Goal: Information Seeking & Learning: Learn about a topic

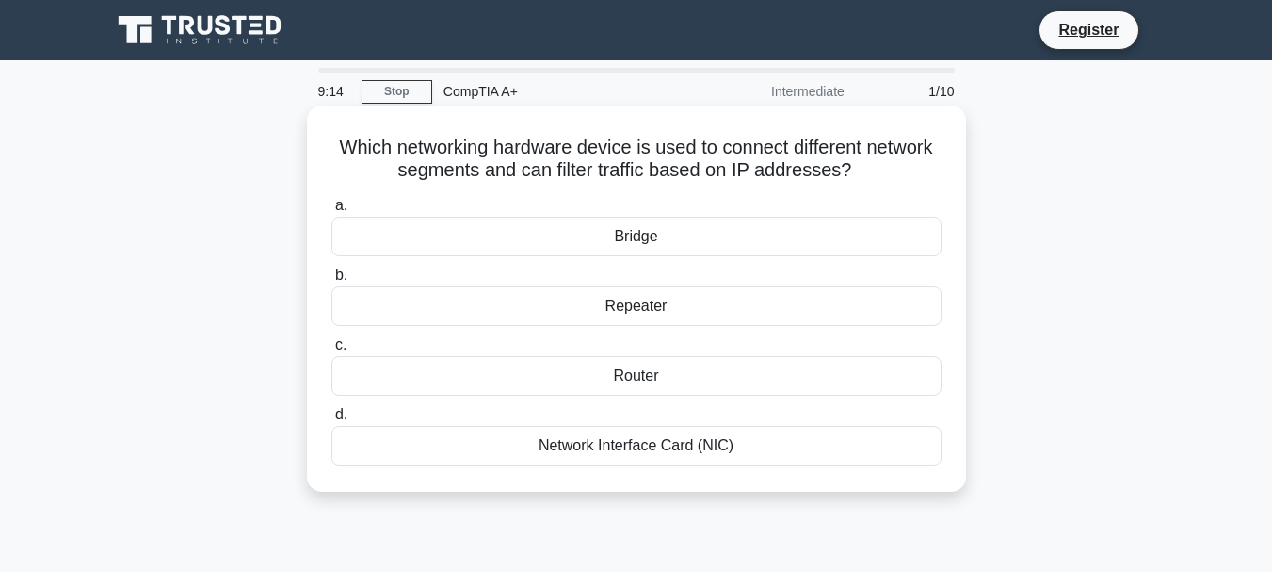
click at [607, 381] on div "Router" at bounding box center [637, 376] width 610 height 40
click at [332, 351] on input "c. Router" at bounding box center [332, 345] width 0 height 12
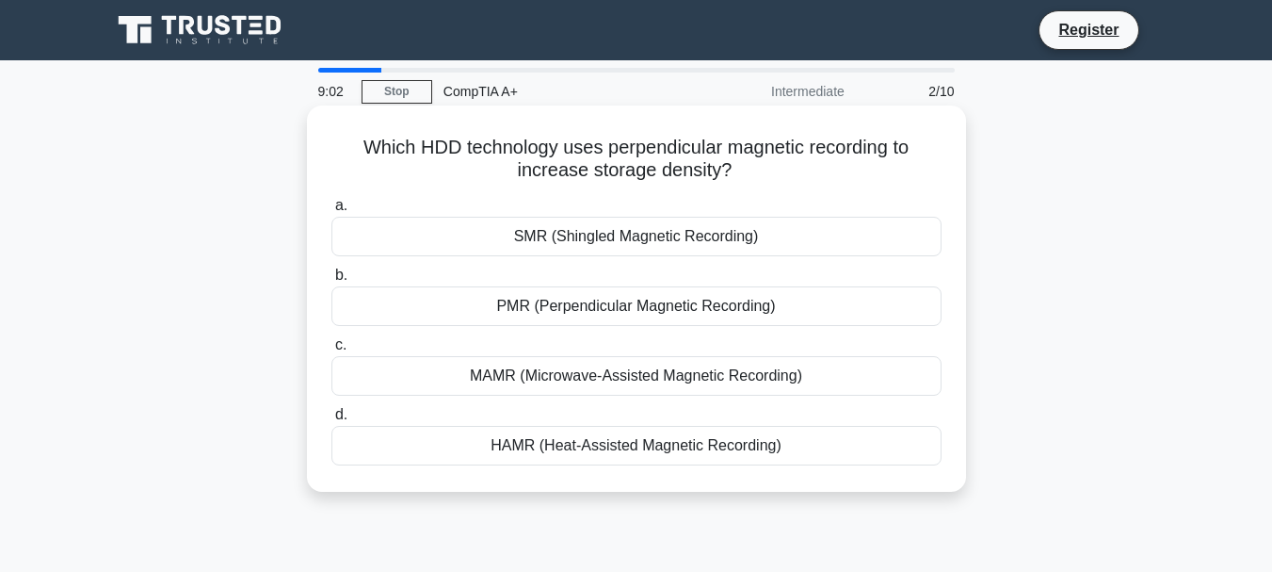
click at [659, 385] on div "MAMR (Microwave-Assisted Magnetic Recording)" at bounding box center [637, 376] width 610 height 40
click at [332, 351] on input "c. MAMR (Microwave-Assisted Magnetic Recording)" at bounding box center [332, 345] width 0 height 12
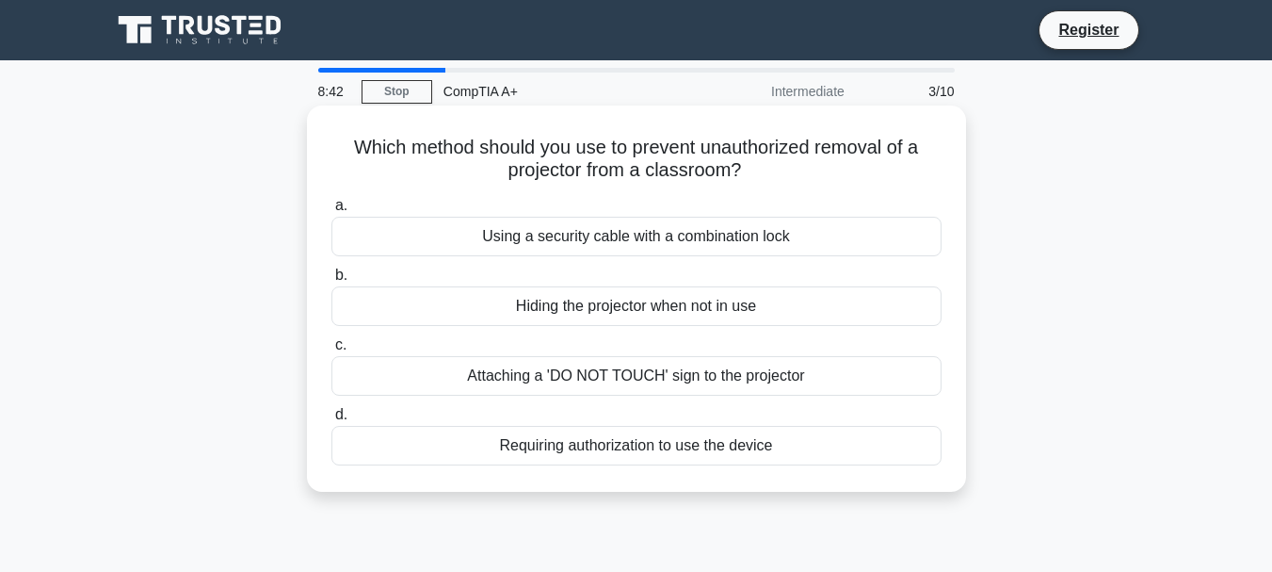
click at [626, 242] on div "Using a security cable with a combination lock" at bounding box center [637, 237] width 610 height 40
click at [332, 212] on input "a. Using a security cable with a combination lock" at bounding box center [332, 206] width 0 height 12
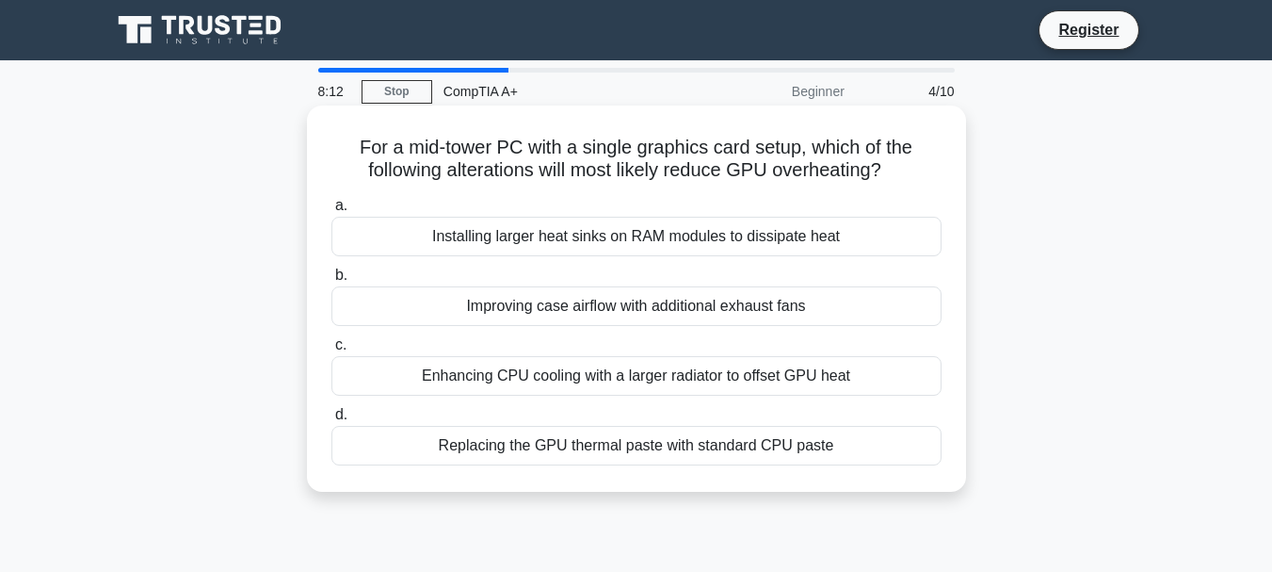
click at [610, 310] on div "Improving case airflow with additional exhaust fans" at bounding box center [637, 306] width 610 height 40
click at [332, 282] on input "b. Improving case airflow with additional exhaust fans" at bounding box center [332, 275] width 0 height 12
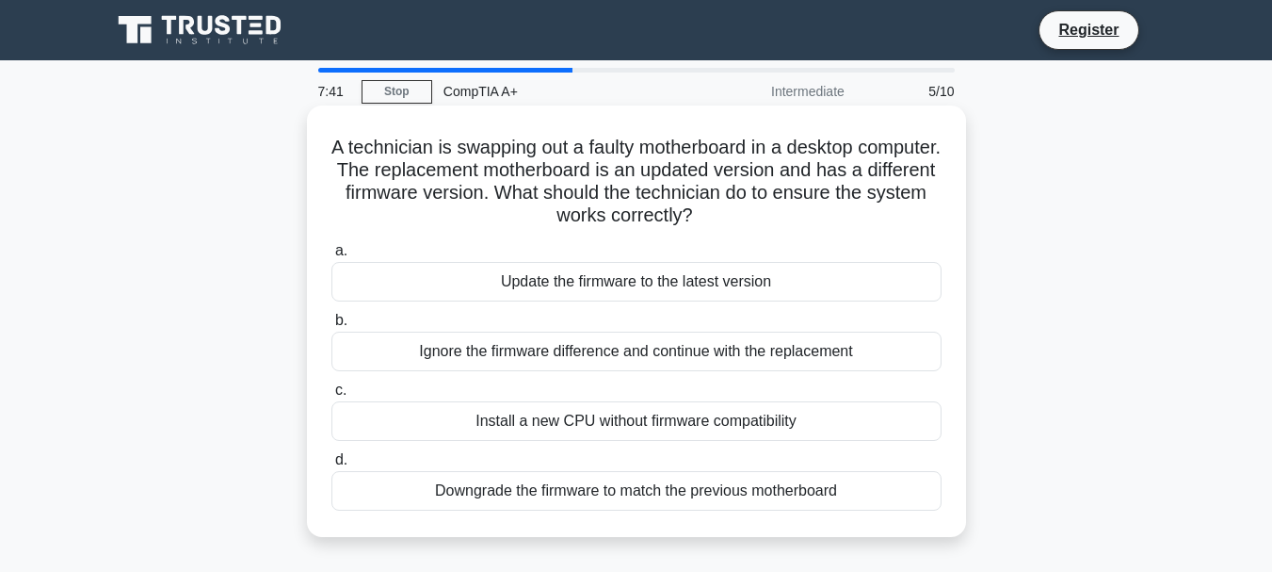
click at [630, 277] on div "Update the firmware to the latest version" at bounding box center [637, 282] width 610 height 40
click at [332, 257] on input "a. Update the firmware to the latest version" at bounding box center [332, 251] width 0 height 12
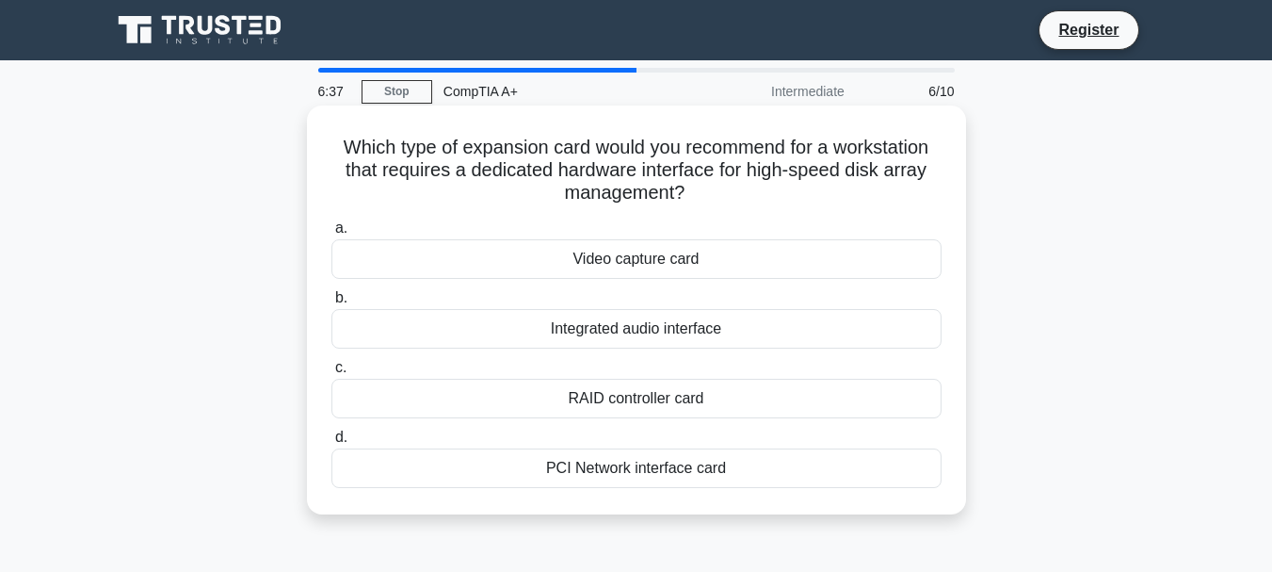
click at [419, 398] on div "RAID controller card" at bounding box center [637, 399] width 610 height 40
click at [332, 374] on input "c. RAID controller card" at bounding box center [332, 368] width 0 height 12
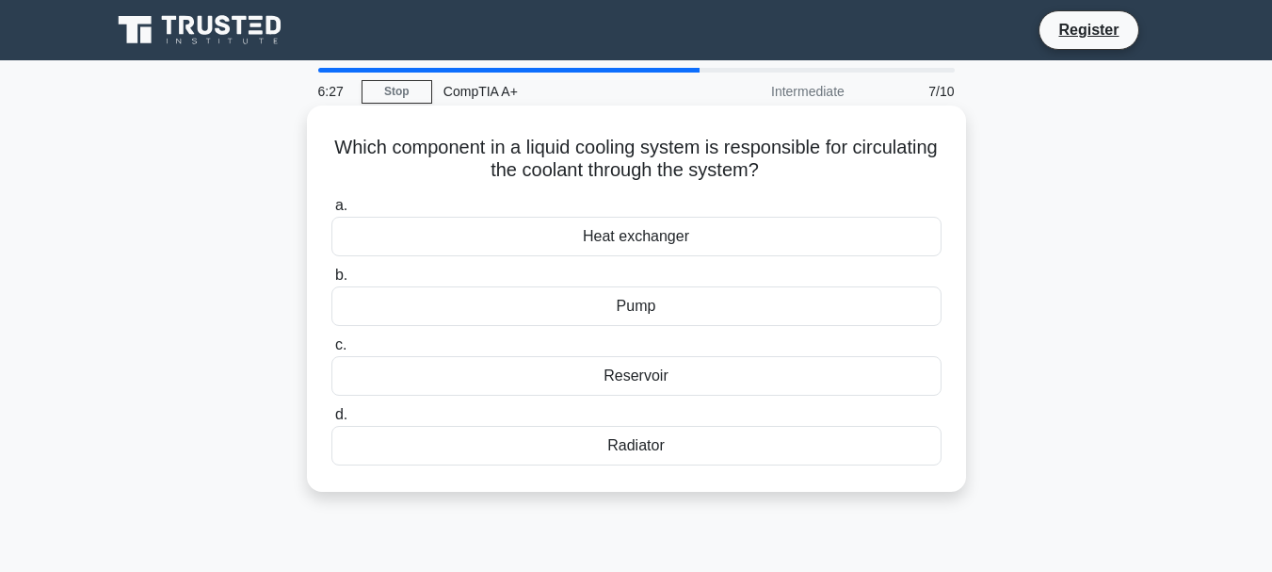
click at [457, 369] on div "Reservoir" at bounding box center [637, 376] width 610 height 40
click at [332, 351] on input "c. Reservoir" at bounding box center [332, 345] width 0 height 12
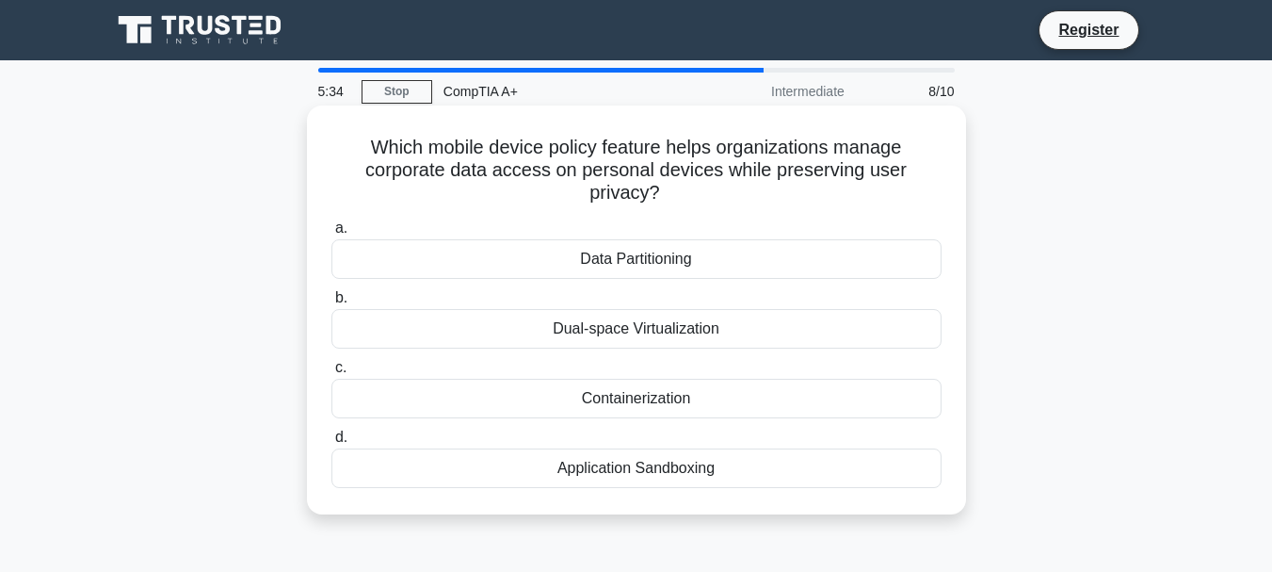
drag, startPoint x: 535, startPoint y: 255, endPoint x: 537, endPoint y: 299, distance: 43.4
click at [537, 299] on div "a. Data Partitioning b. Dual-space Virtualization c." at bounding box center [636, 352] width 633 height 279
click at [540, 255] on div "Data Partitioning" at bounding box center [637, 259] width 610 height 40
click at [332, 235] on input "a. Data Partitioning" at bounding box center [332, 228] width 0 height 12
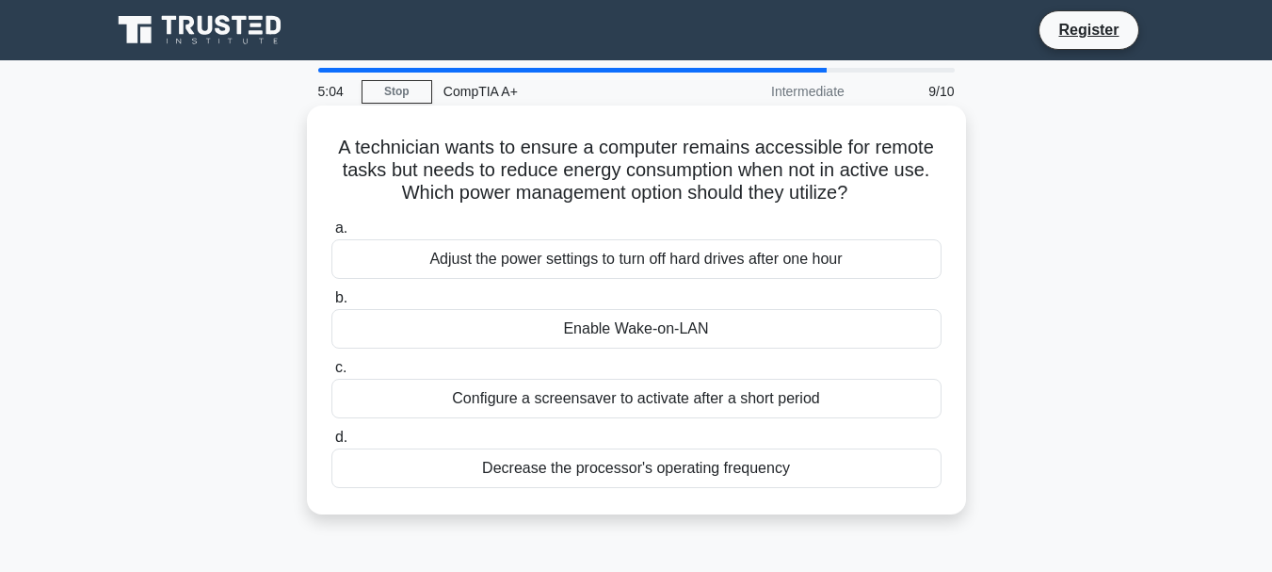
drag, startPoint x: 489, startPoint y: 411, endPoint x: 445, endPoint y: 456, distance: 63.3
click at [445, 456] on div "a. Adjust the power settings to turn off hard drives after one hour b. Enable W…" at bounding box center [636, 352] width 633 height 279
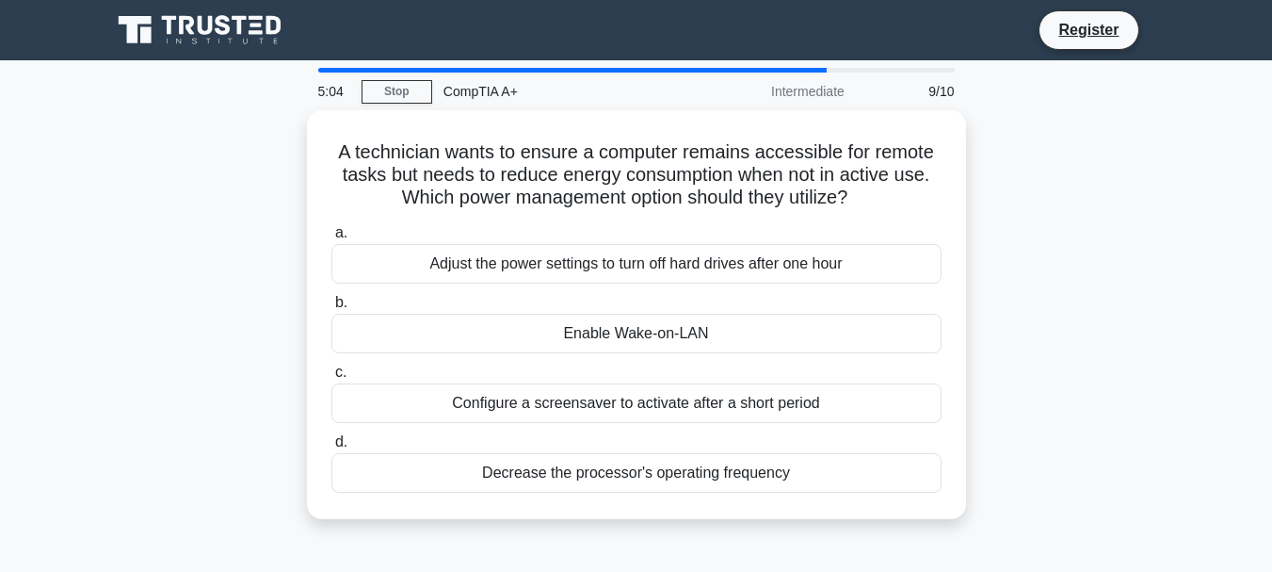
click at [174, 434] on div "A technician wants to ensure a computer remains accessible for remote tasks but…" at bounding box center [637, 325] width 1074 height 431
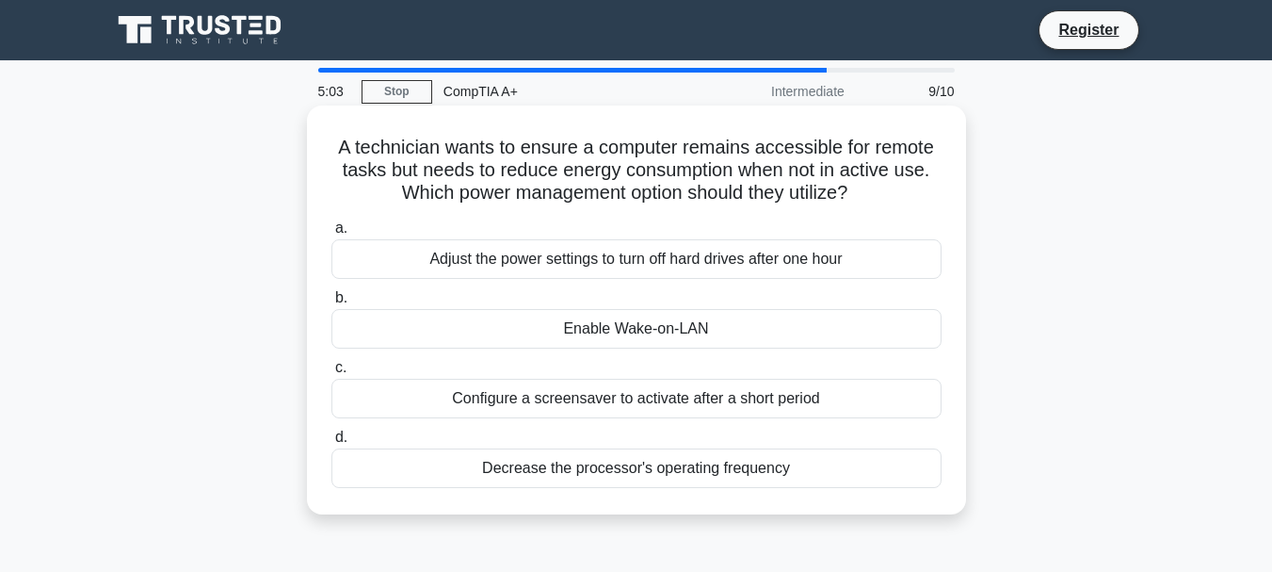
click at [554, 393] on div "Configure a screensaver to activate after a short period" at bounding box center [637, 399] width 610 height 40
click at [332, 374] on input "c. Configure a screensaver to activate after a short period" at bounding box center [332, 368] width 0 height 12
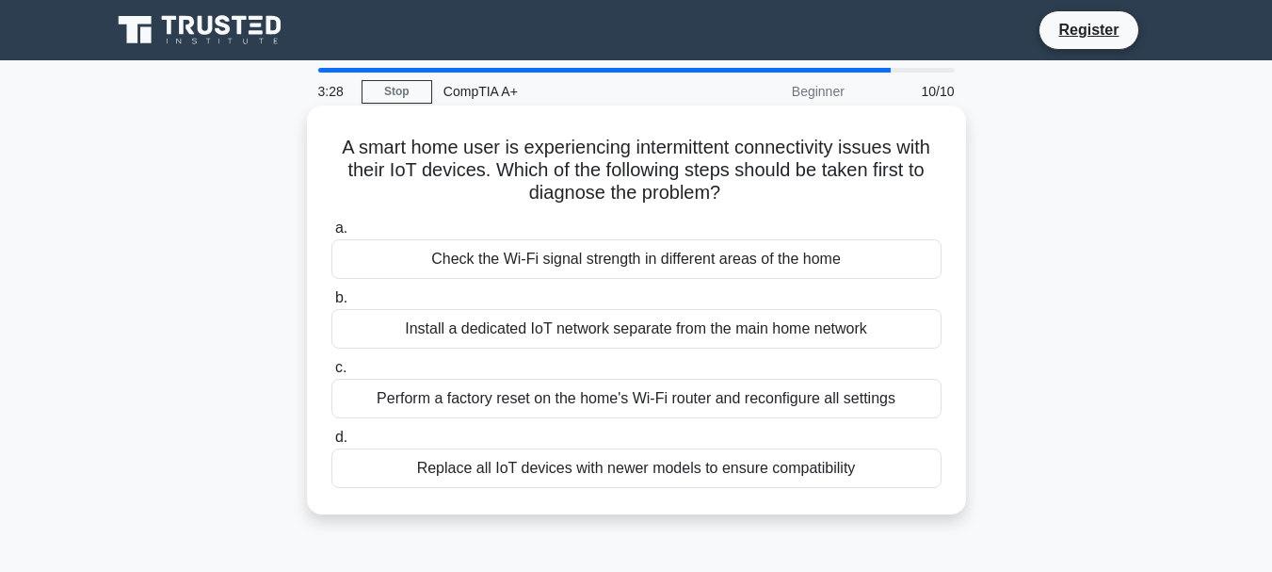
click at [430, 268] on div "Check the Wi-Fi signal strength in different areas of the home" at bounding box center [637, 259] width 610 height 40
click at [332, 235] on input "a. Check the Wi-Fi signal strength in different areas of the home" at bounding box center [332, 228] width 0 height 12
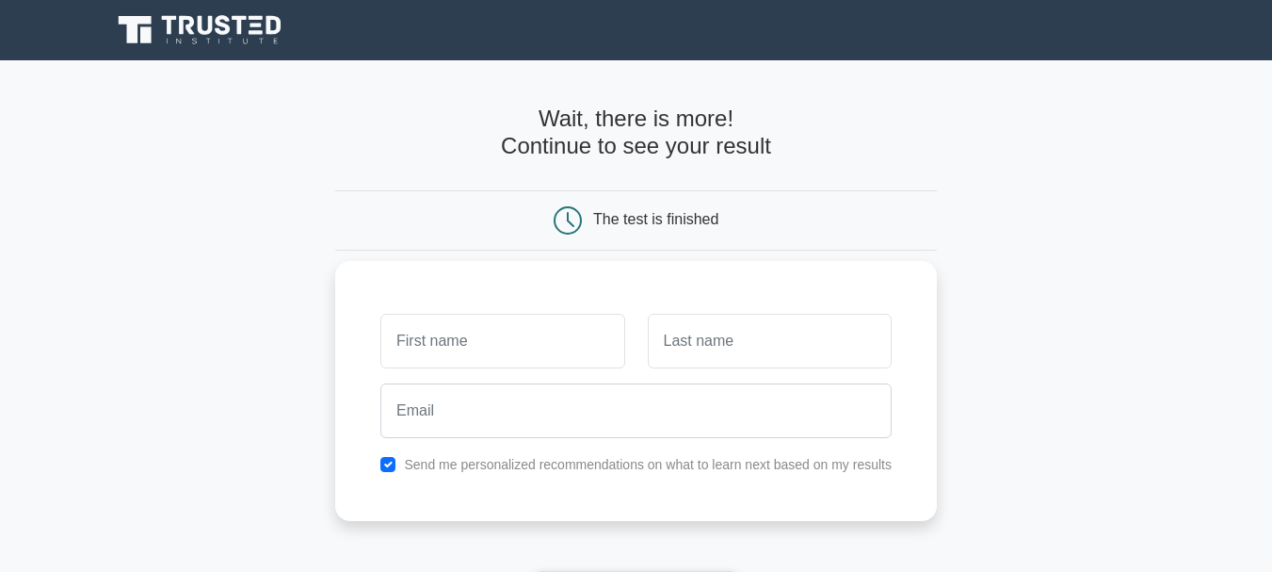
drag, startPoint x: 506, startPoint y: 360, endPoint x: 544, endPoint y: 368, distance: 39.5
click at [506, 360] on input "text" at bounding box center [502, 341] width 244 height 55
type input "MEHDI"
click at [779, 322] on input "text" at bounding box center [770, 341] width 244 height 55
click at [748, 335] on input "text" at bounding box center [770, 341] width 244 height 55
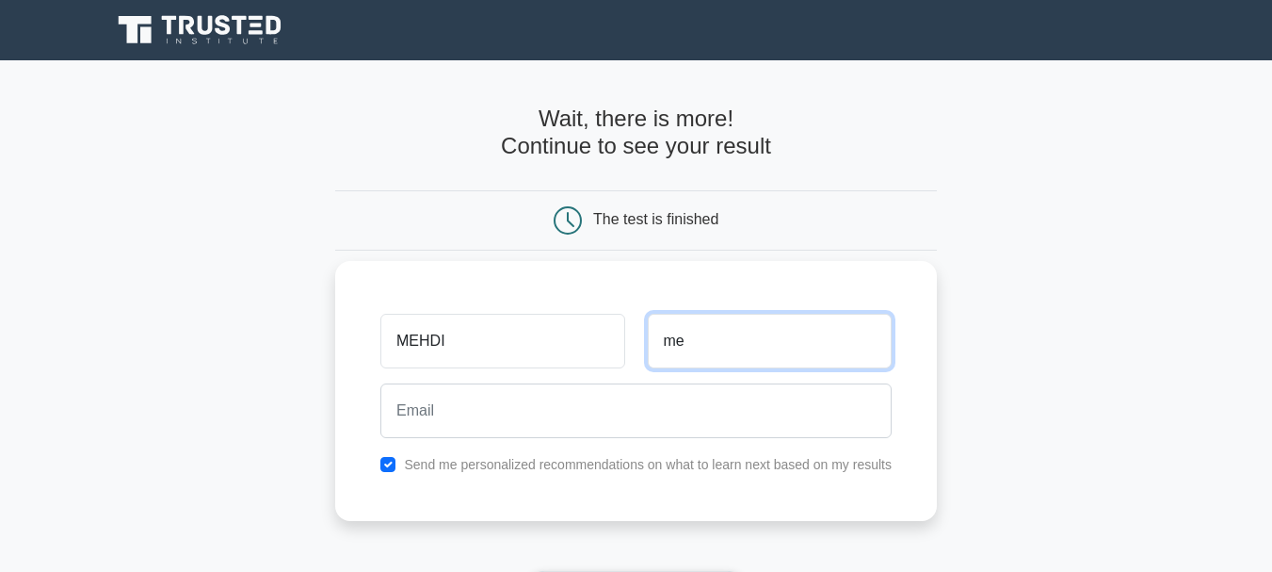
type input "me"
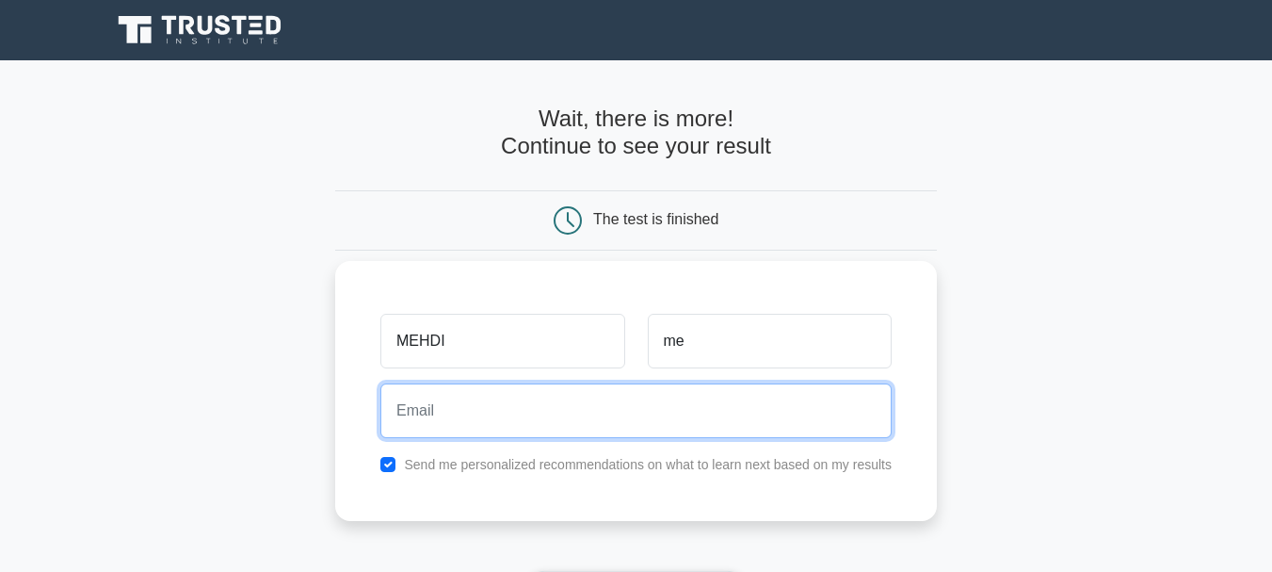
click at [631, 401] on input "email" at bounding box center [635, 410] width 511 height 55
type input "mehdi2_31@hotmail.com"
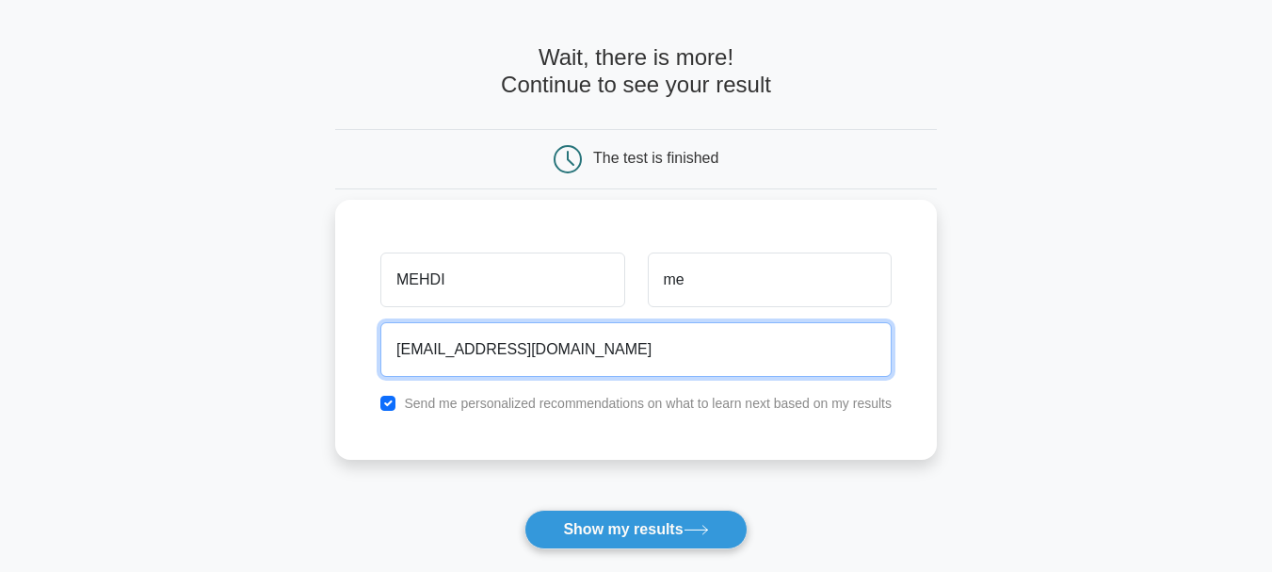
scroll to position [94, 0]
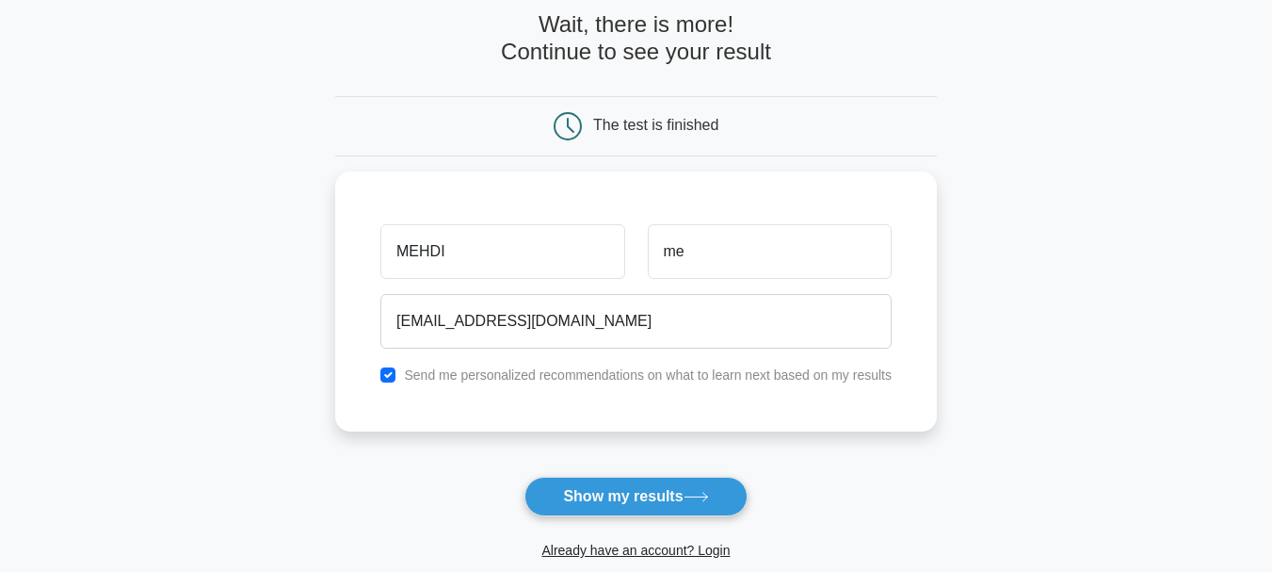
drag, startPoint x: 584, startPoint y: 503, endPoint x: 436, endPoint y: 460, distance: 154.1
click at [445, 499] on form "Wait, there is more! Continue to see your result The test is finished MEHDI me" at bounding box center [636, 305] width 602 height 588
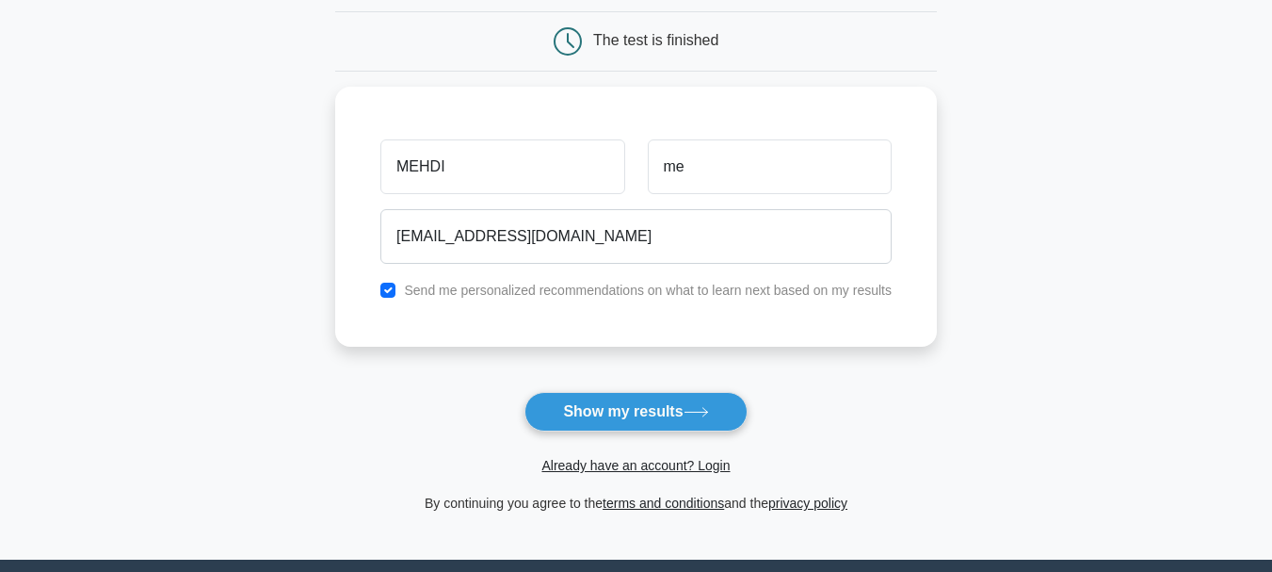
scroll to position [283, 0]
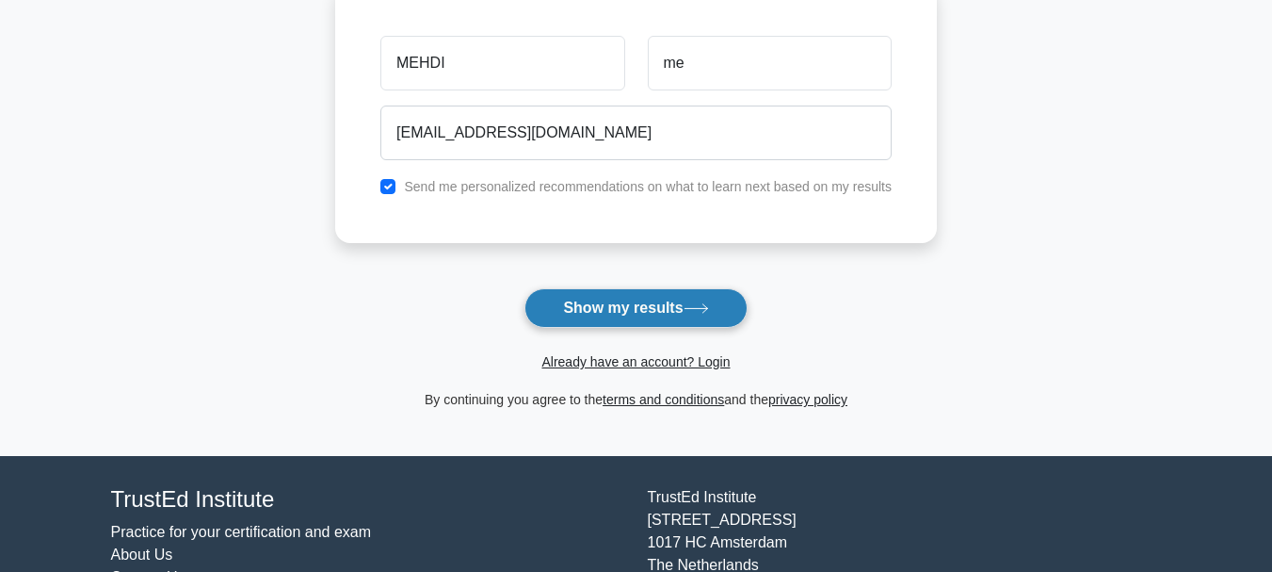
click at [672, 304] on button "Show my results" at bounding box center [636, 308] width 222 height 40
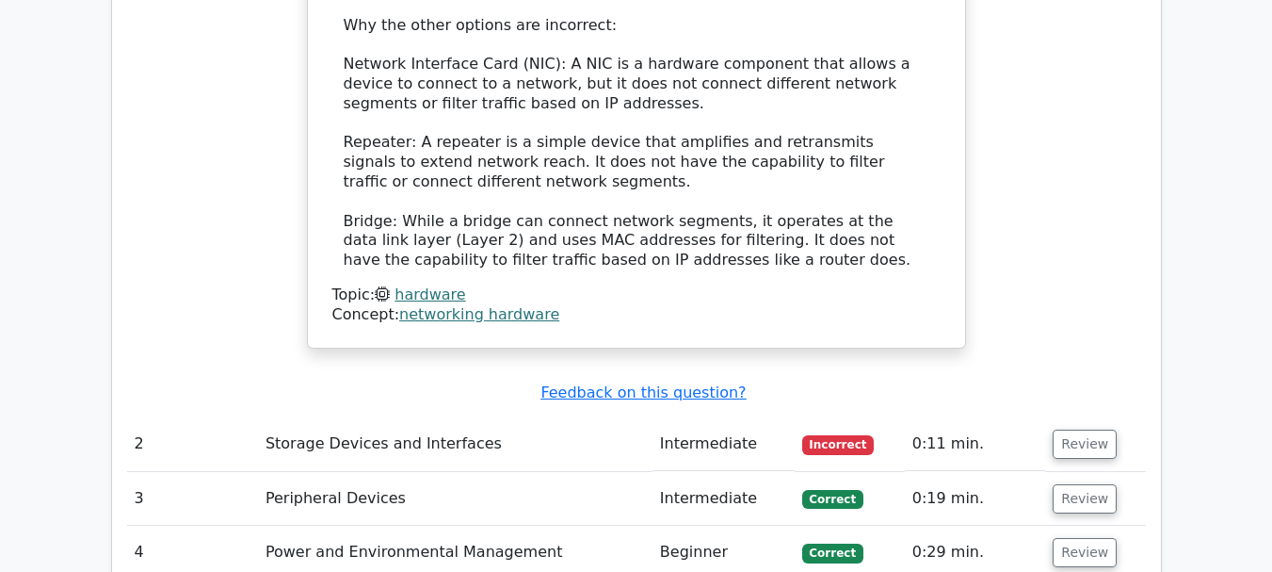
scroll to position [2408, 0]
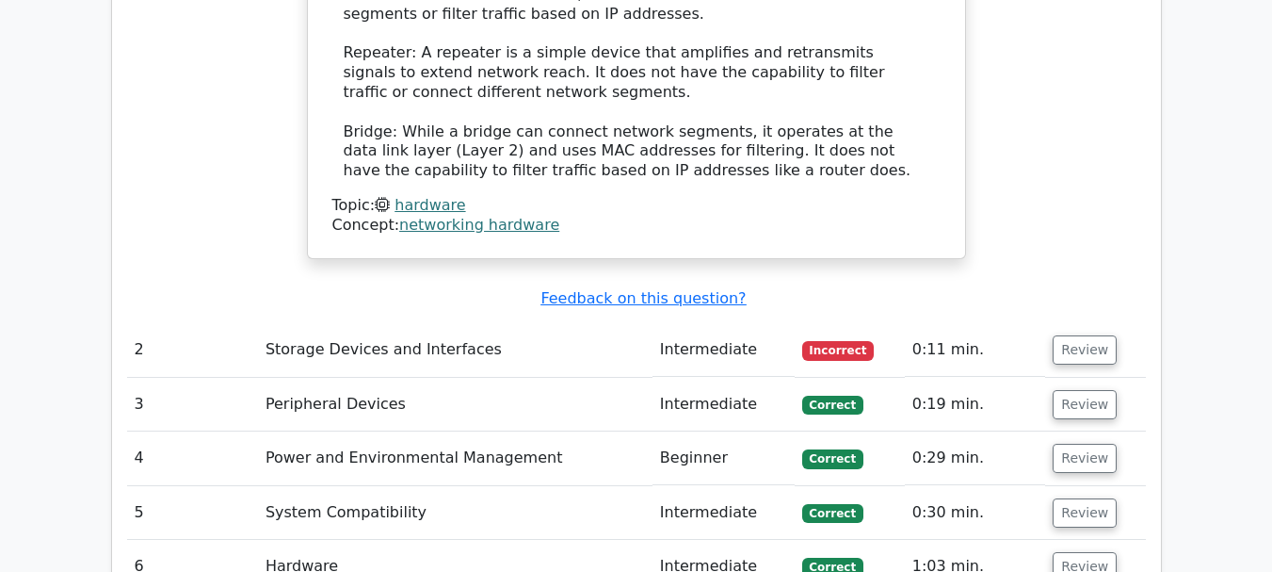
drag, startPoint x: 1076, startPoint y: 303, endPoint x: 542, endPoint y: 297, distance: 534.0
click at [1076, 335] on button "Review" at bounding box center [1085, 349] width 64 height 29
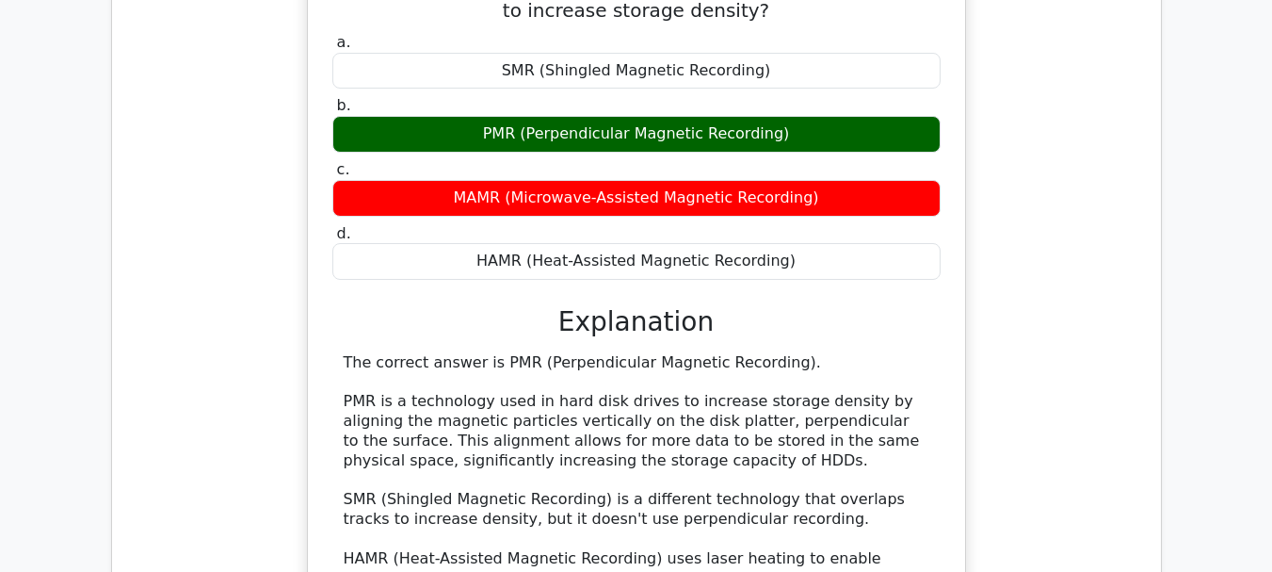
scroll to position [2879, 0]
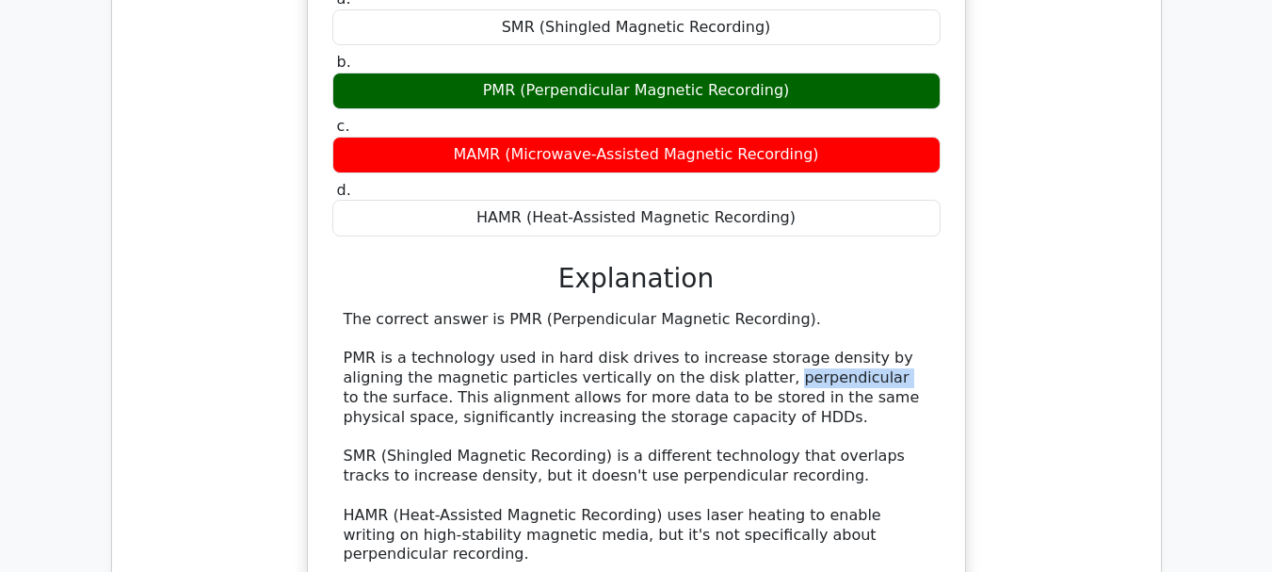
drag, startPoint x: 755, startPoint y: 333, endPoint x: 663, endPoint y: 336, distance: 92.3
click at [663, 336] on div "The correct answer is PMR (Perpendicular Magnetic Recording). PMR is a technolo…" at bounding box center [637, 516] width 586 height 412
copy div "perpendicular"
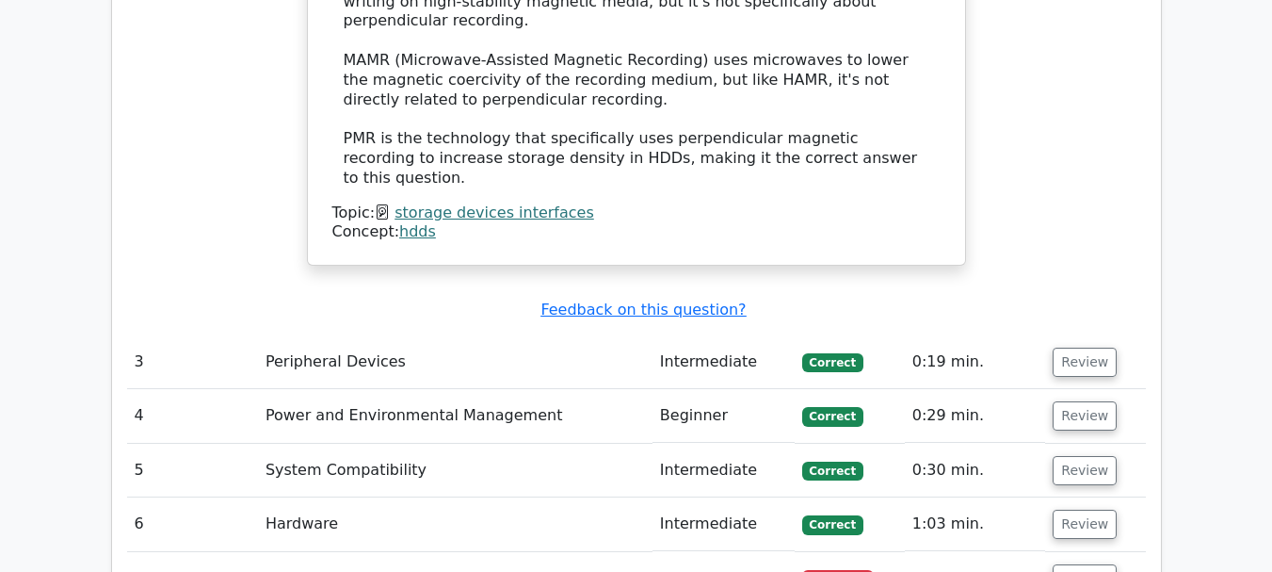
scroll to position [3444, 0]
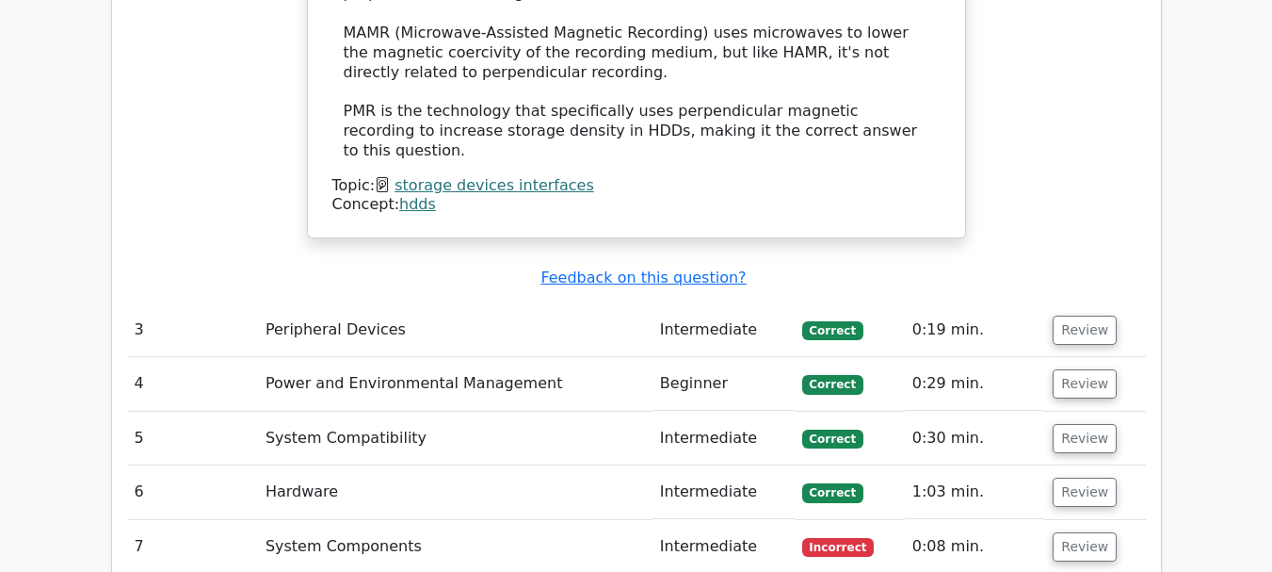
click at [293, 303] on td "Peripheral Devices" at bounding box center [455, 330] width 395 height 54
click at [1099, 315] on button "Review" at bounding box center [1085, 329] width 64 height 29
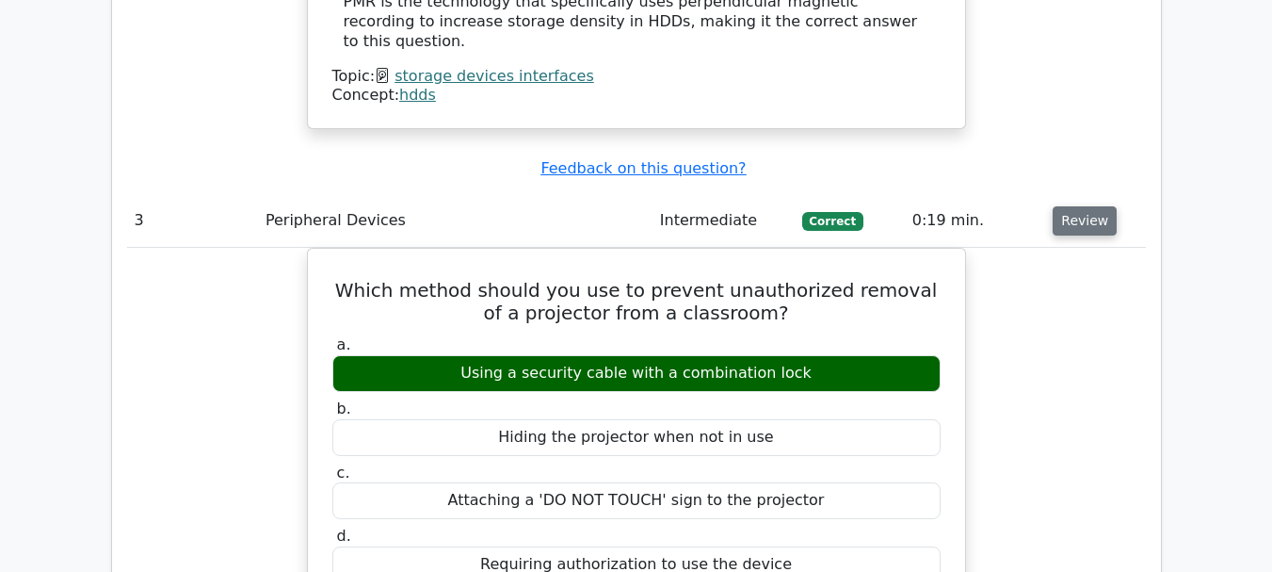
scroll to position [3632, 0]
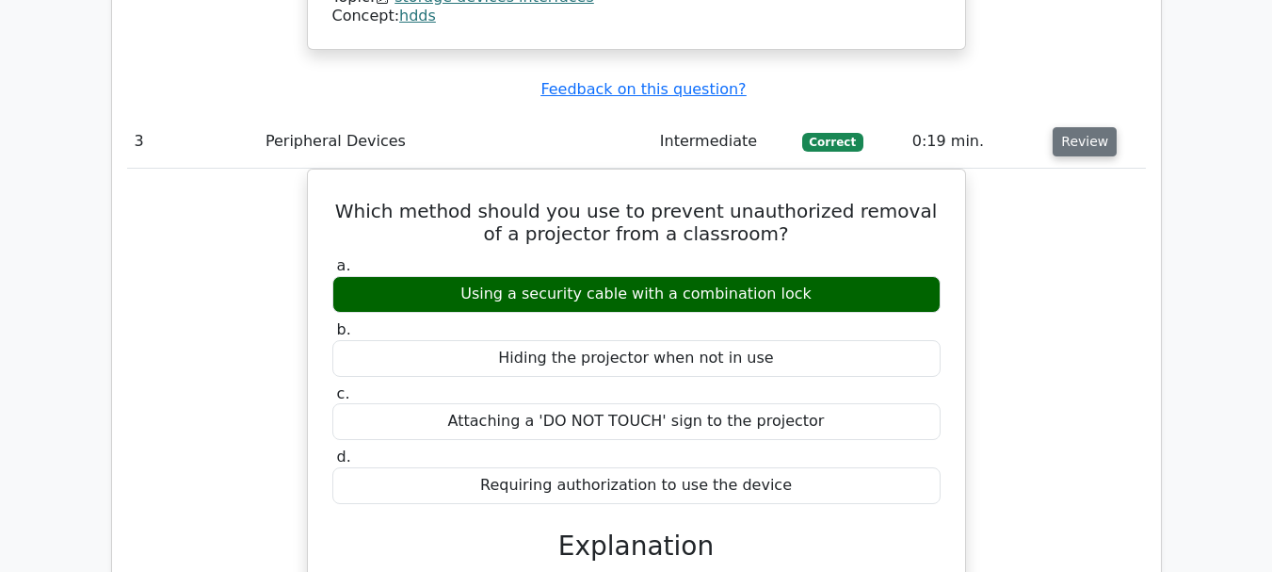
click at [1087, 127] on button "Review" at bounding box center [1085, 141] width 64 height 29
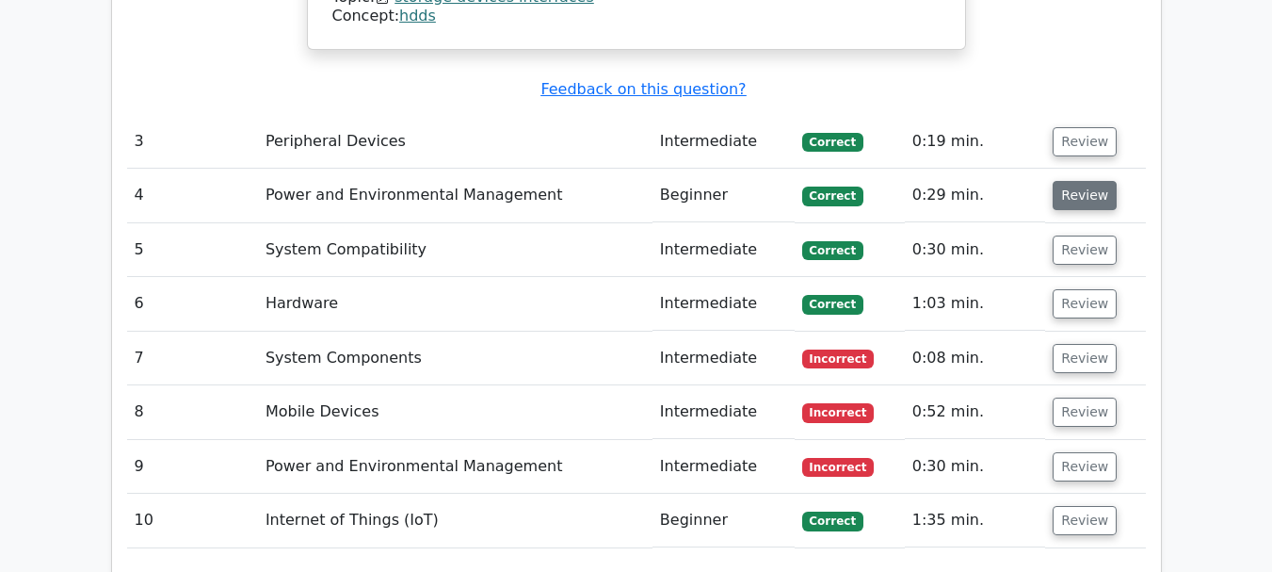
click at [1089, 181] on button "Review" at bounding box center [1085, 195] width 64 height 29
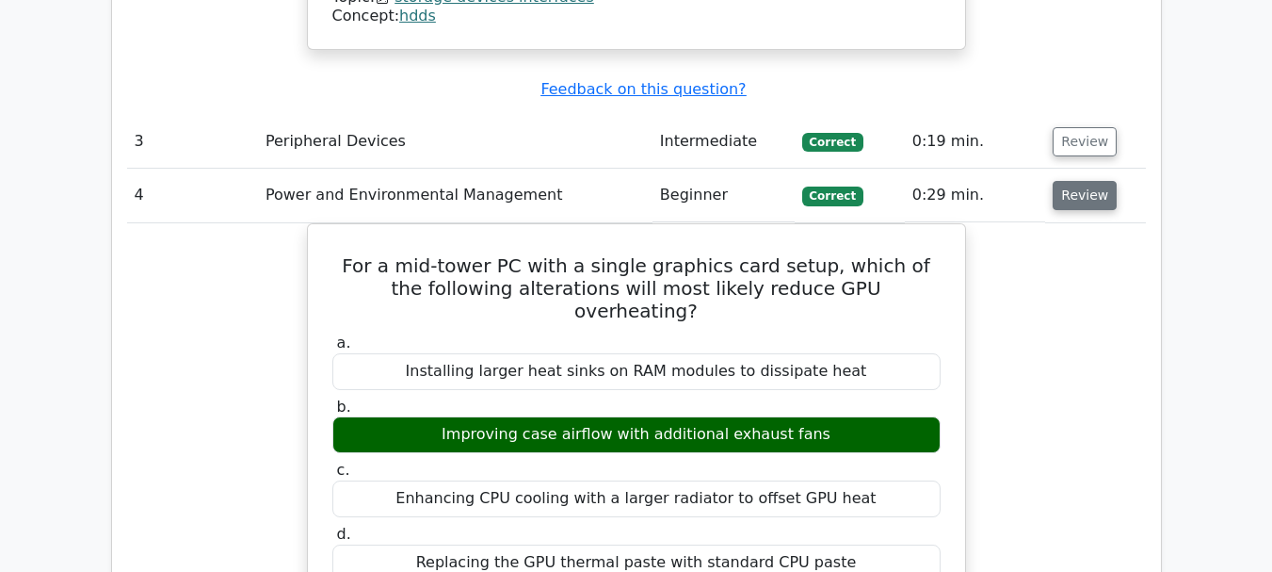
click at [1089, 181] on button "Review" at bounding box center [1085, 195] width 64 height 29
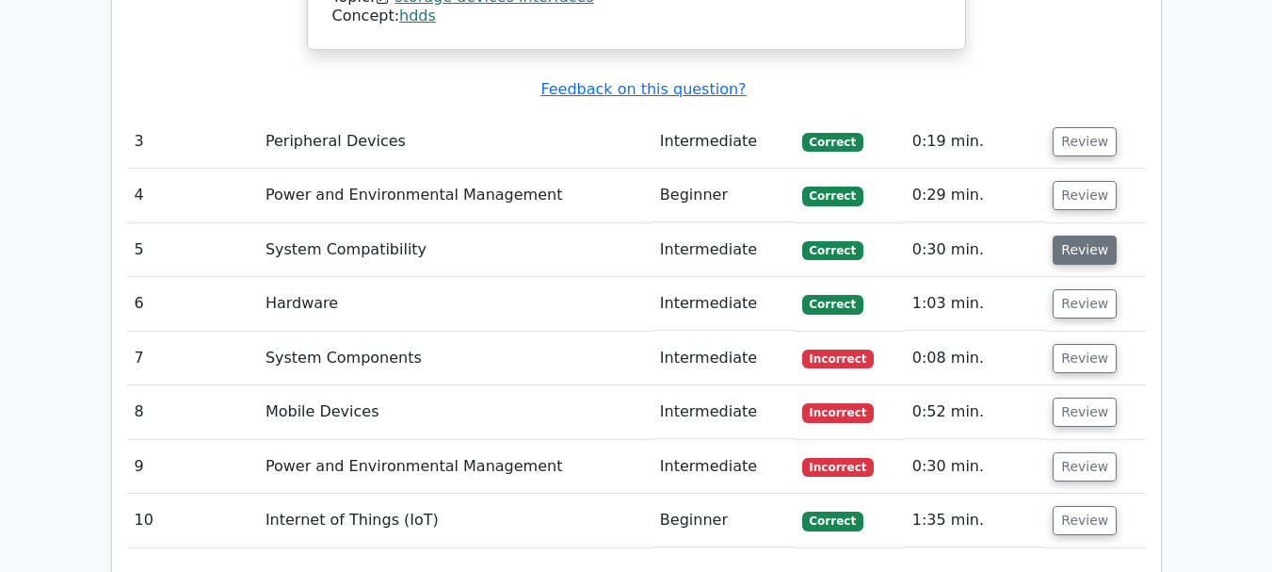
click at [1080, 235] on button "Review" at bounding box center [1085, 249] width 64 height 29
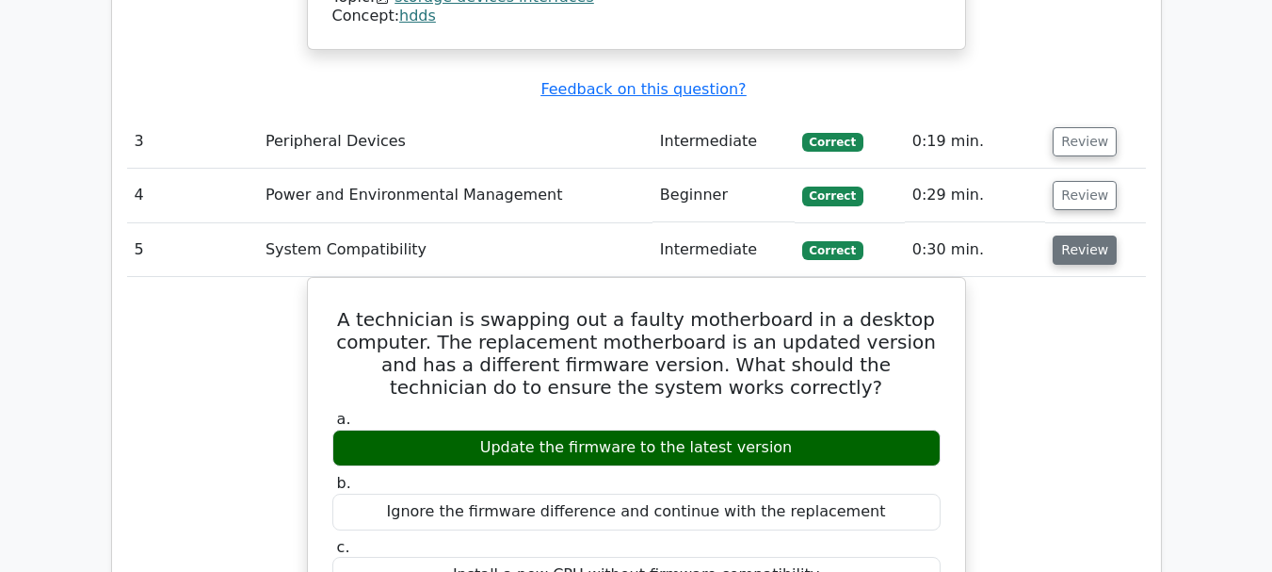
click at [1079, 235] on button "Review" at bounding box center [1085, 249] width 64 height 29
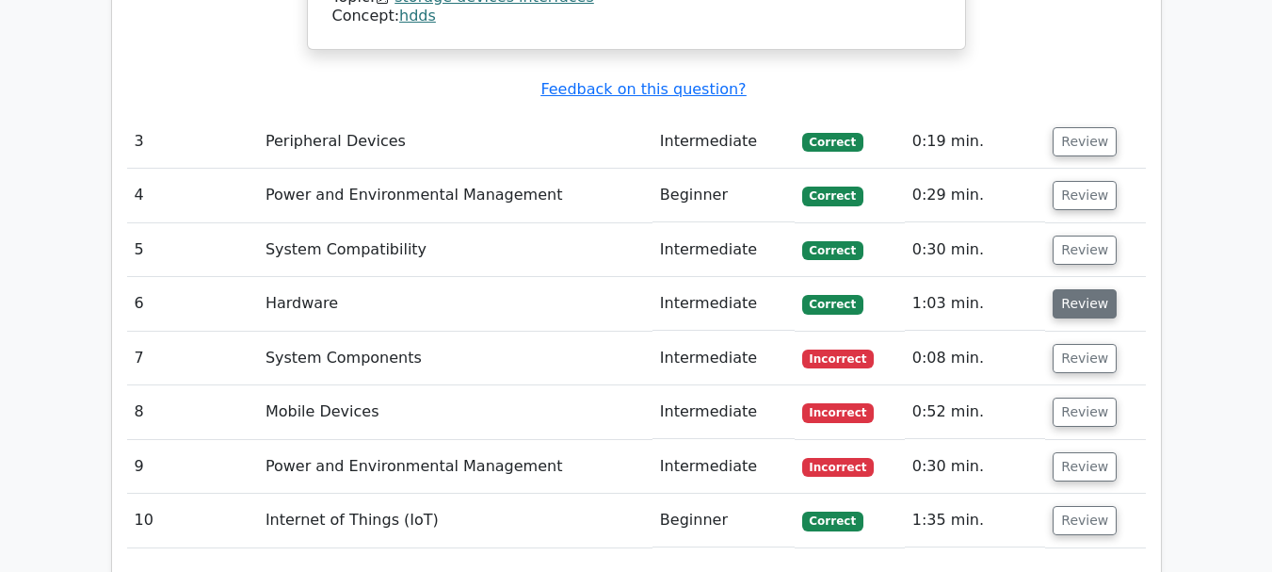
click at [1063, 289] on button "Review" at bounding box center [1085, 303] width 64 height 29
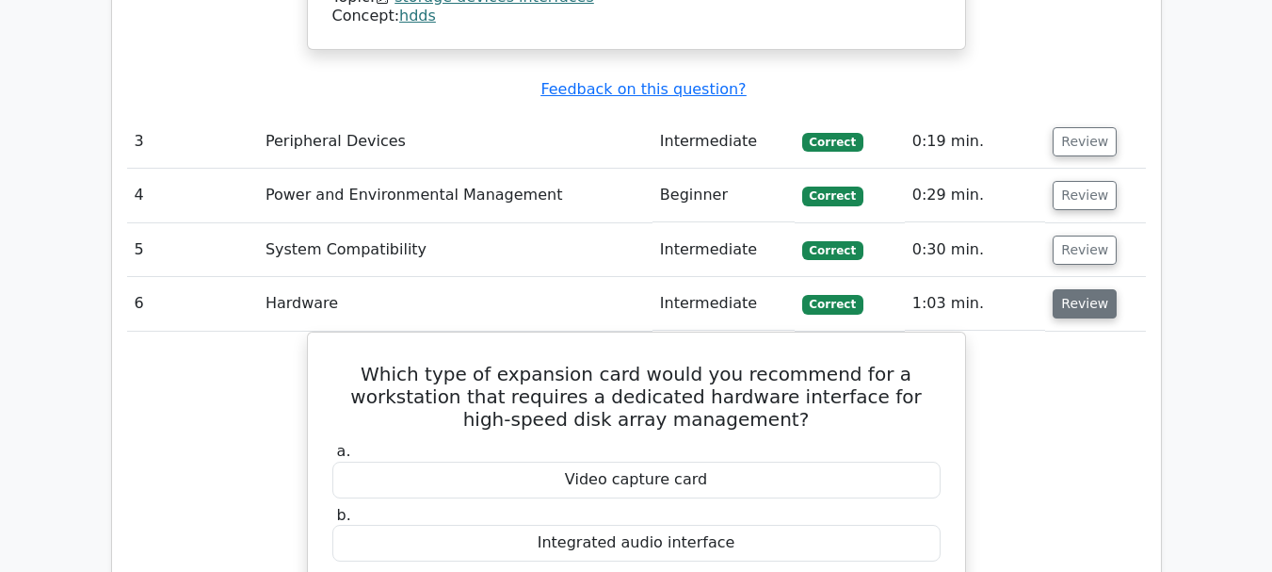
click at [1066, 289] on button "Review" at bounding box center [1085, 303] width 64 height 29
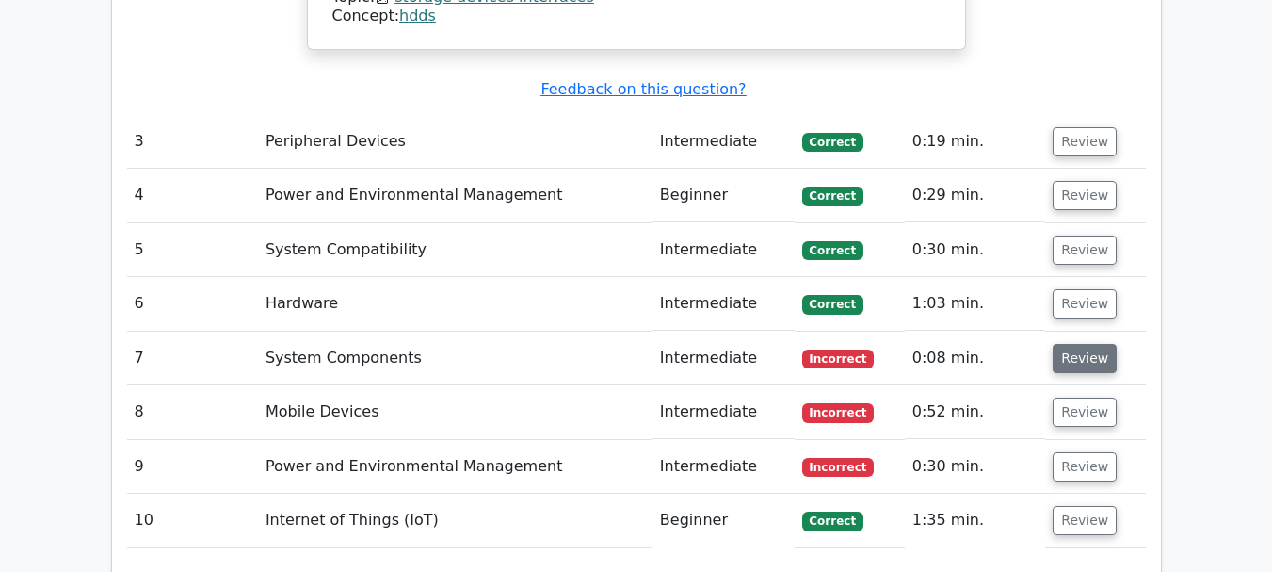
click at [1069, 344] on button "Review" at bounding box center [1085, 358] width 64 height 29
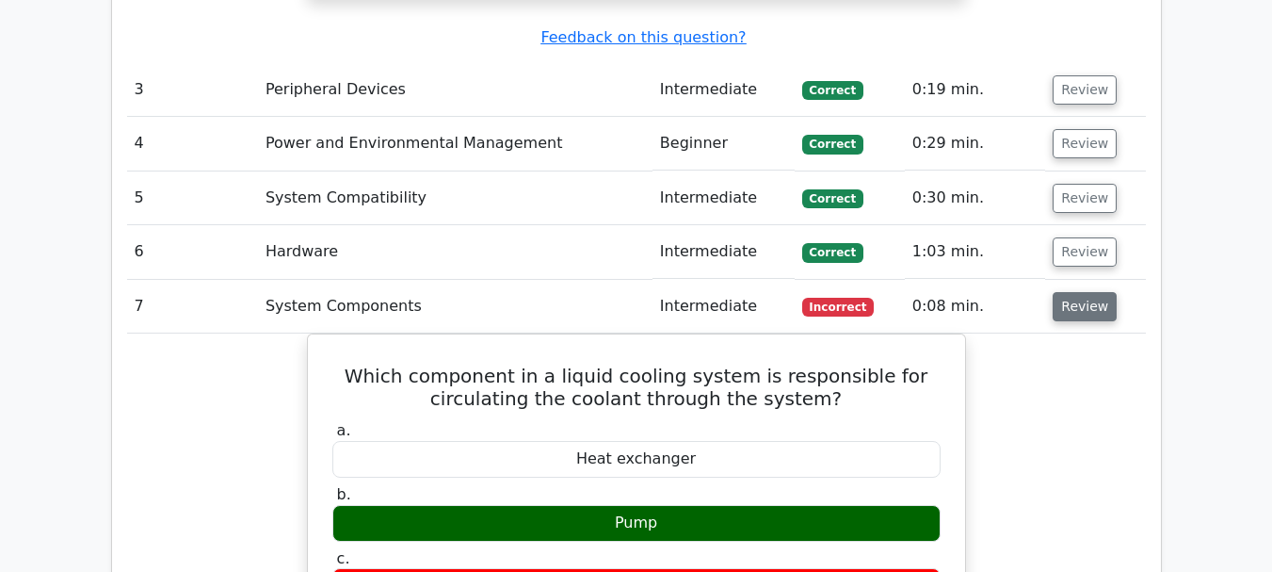
scroll to position [3727, 0]
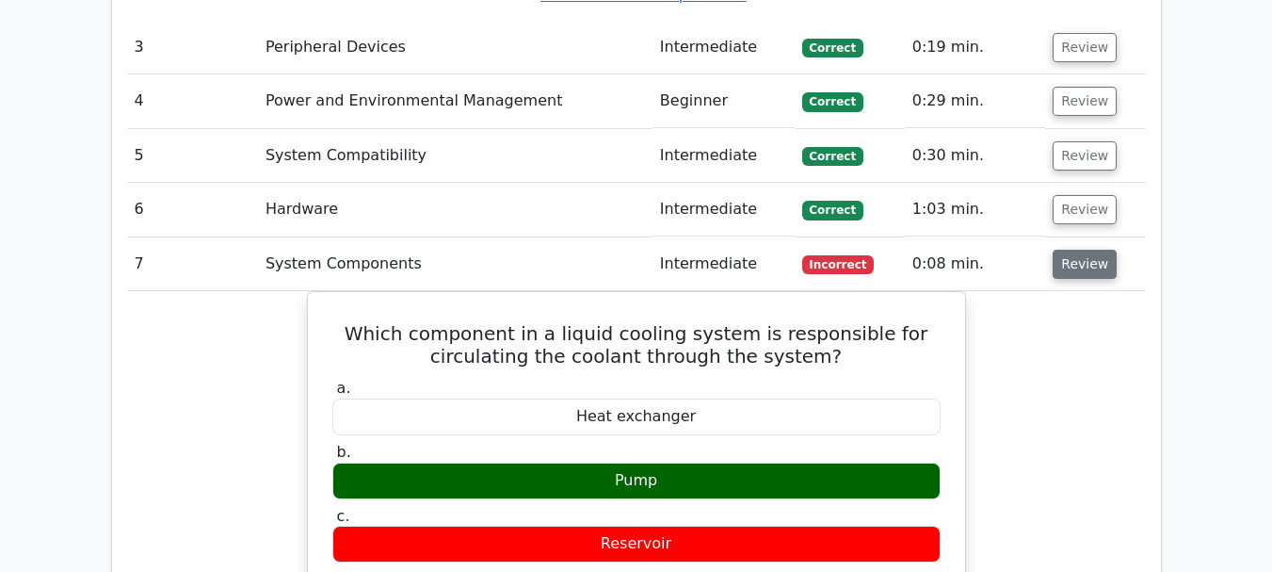
click at [1084, 250] on button "Review" at bounding box center [1085, 264] width 64 height 29
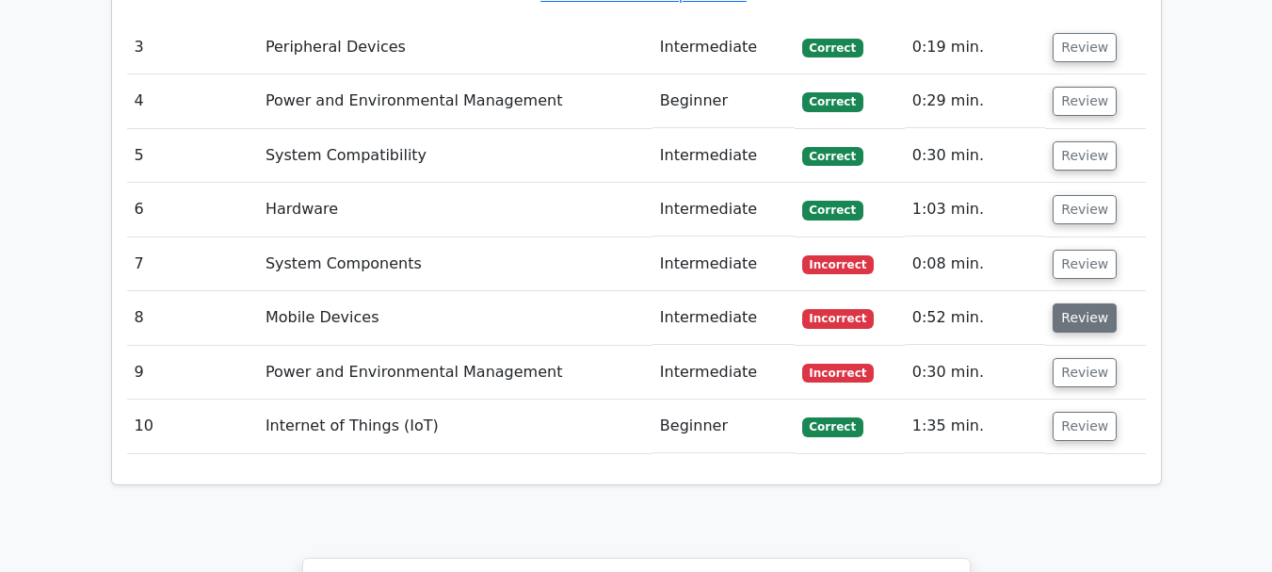
click at [1059, 303] on button "Review" at bounding box center [1085, 317] width 64 height 29
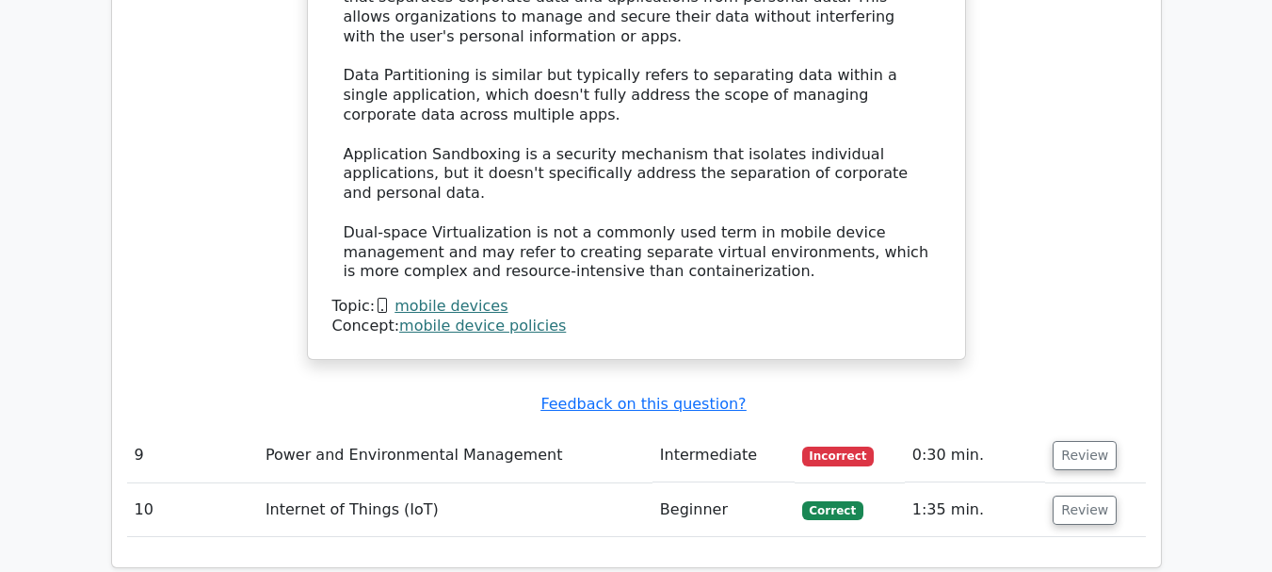
scroll to position [4668, 0]
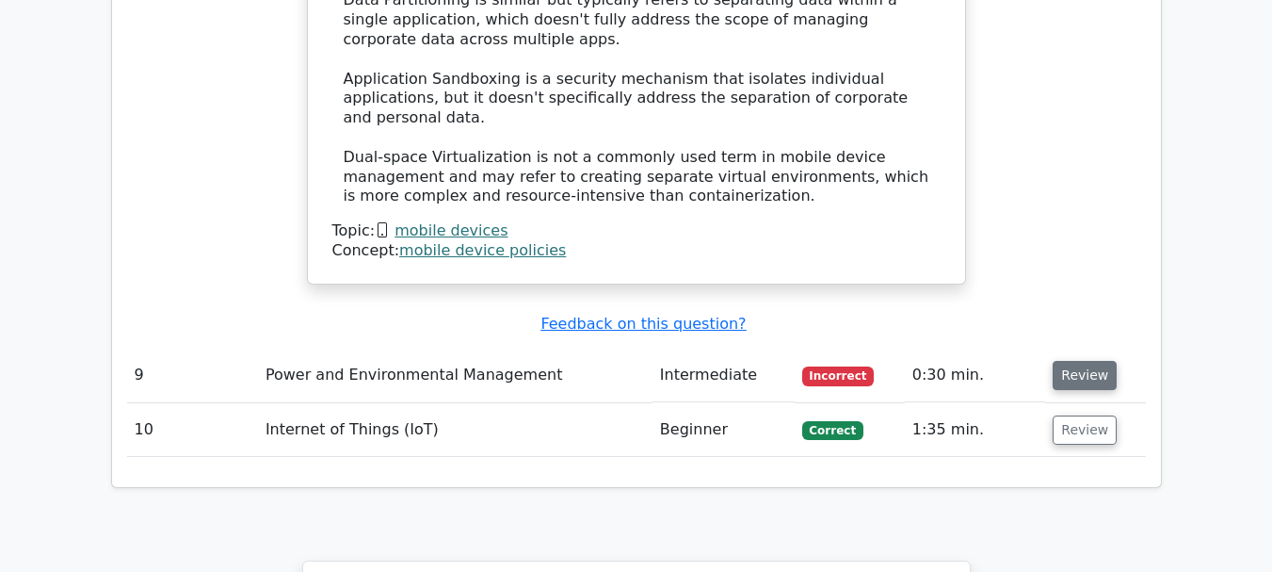
click at [1086, 361] on button "Review" at bounding box center [1085, 375] width 64 height 29
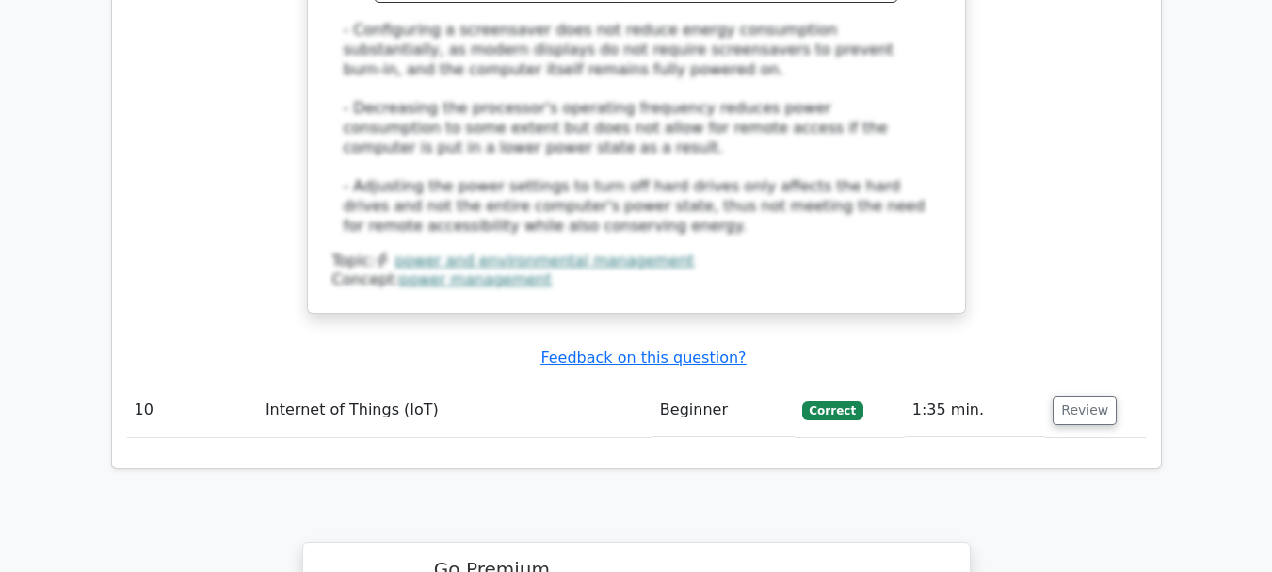
scroll to position [5704, 0]
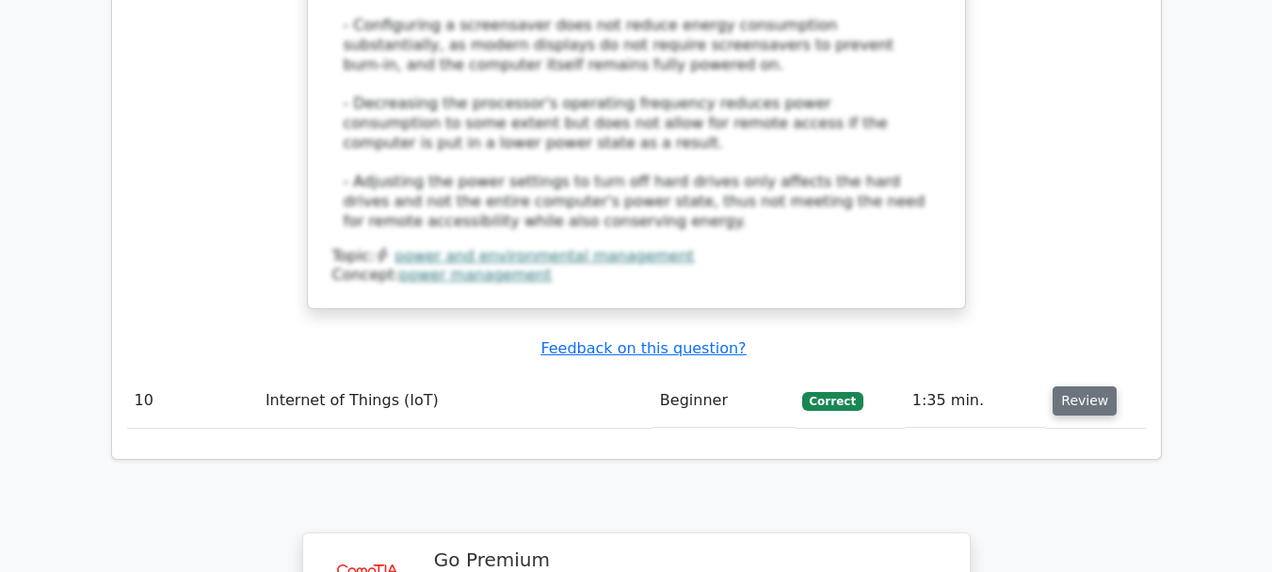
click at [1093, 386] on button "Review" at bounding box center [1085, 400] width 64 height 29
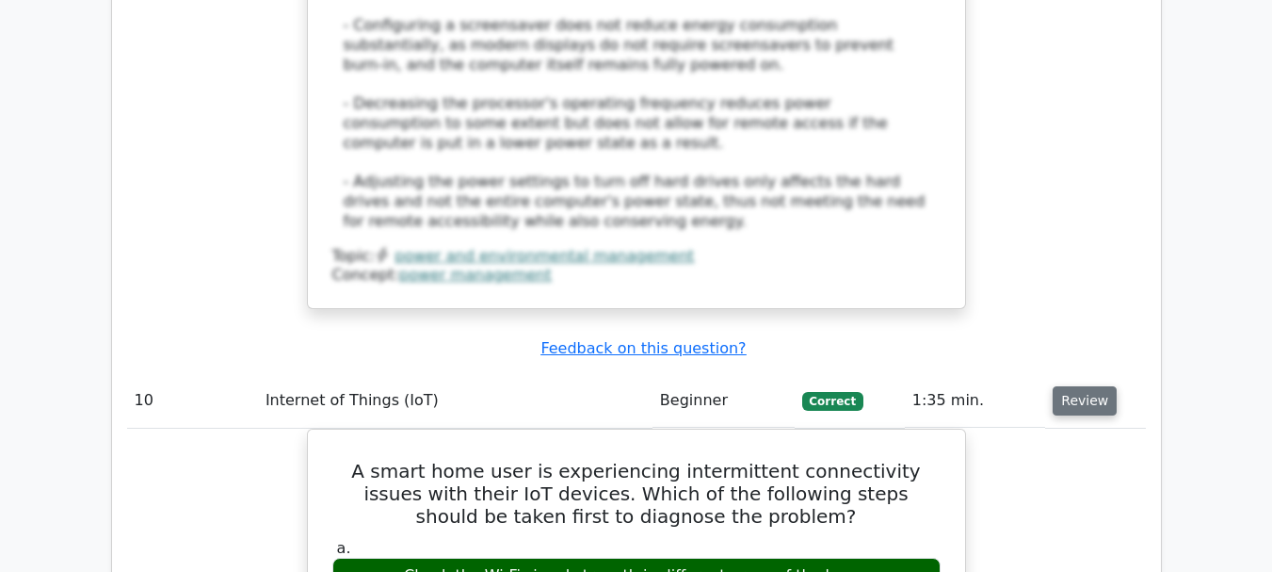
click at [1093, 386] on button "Review" at bounding box center [1085, 400] width 64 height 29
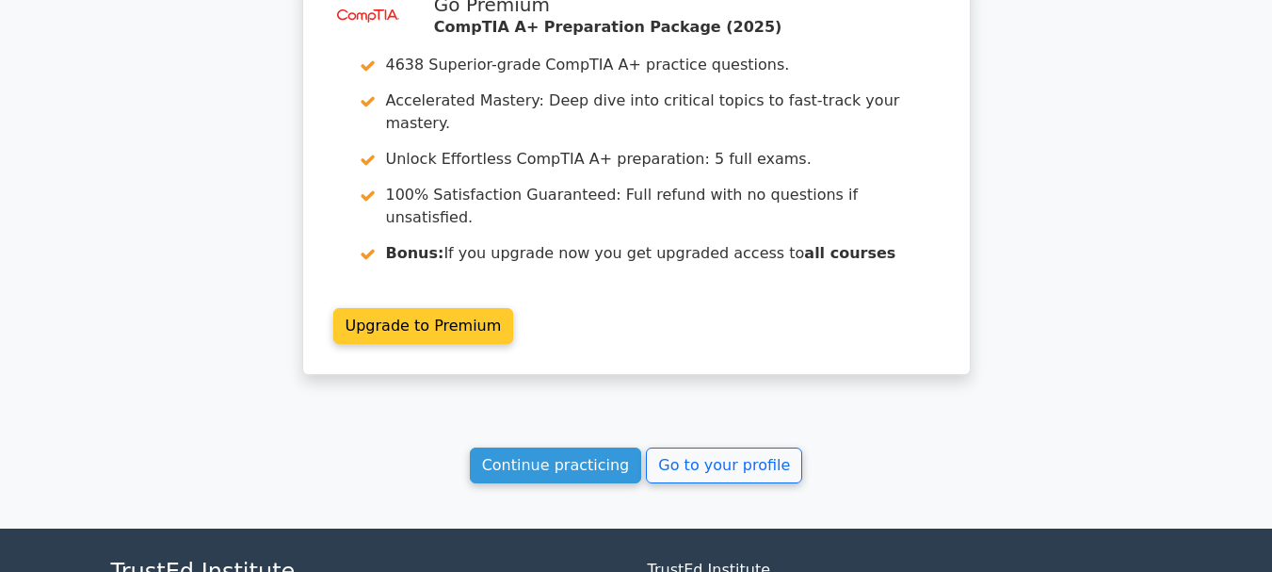
scroll to position [6256, 0]
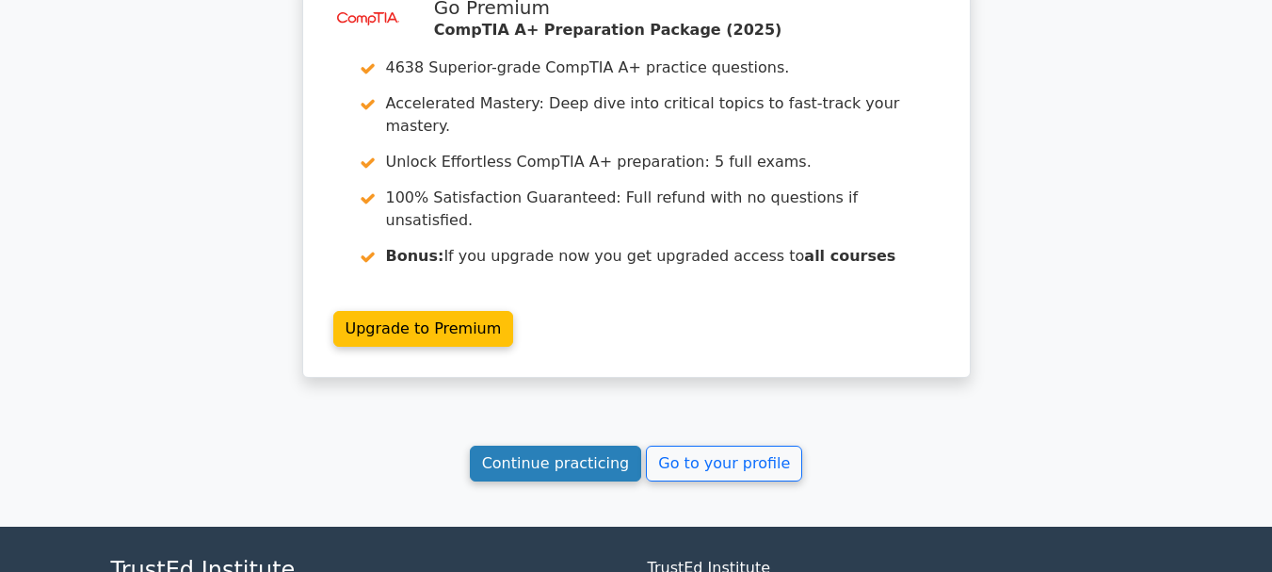
click at [555, 445] on link "Continue practicing" at bounding box center [556, 463] width 172 height 36
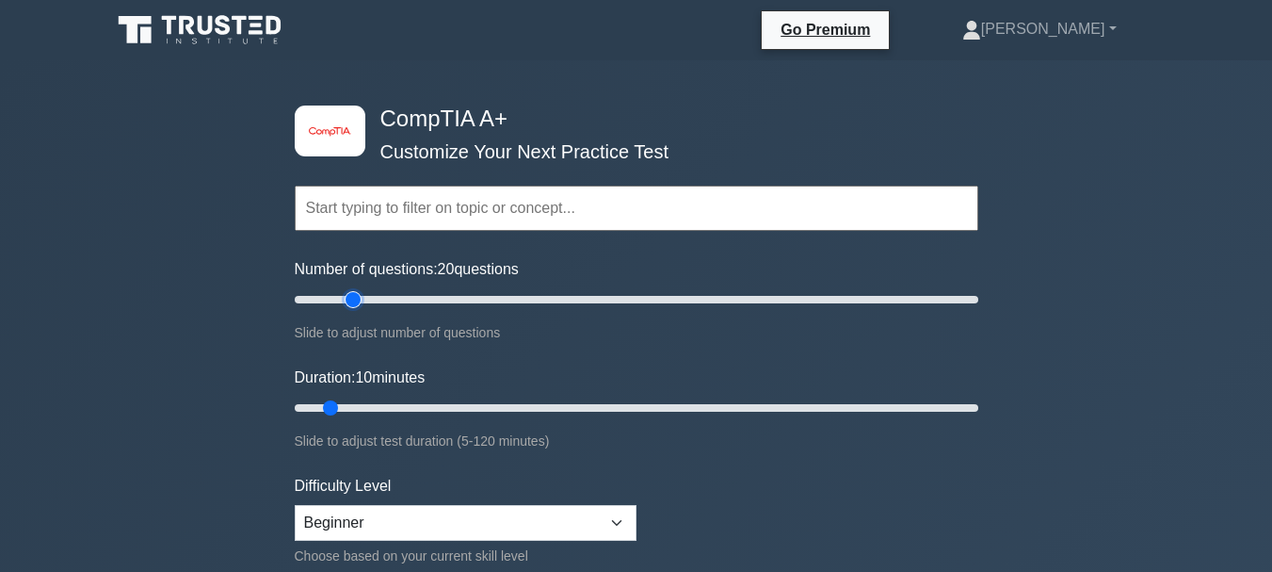
drag, startPoint x: 318, startPoint y: 298, endPoint x: 348, endPoint y: 305, distance: 30.2
type input "20"
click at [348, 305] on input "Number of questions: 20 questions" at bounding box center [637, 299] width 684 height 23
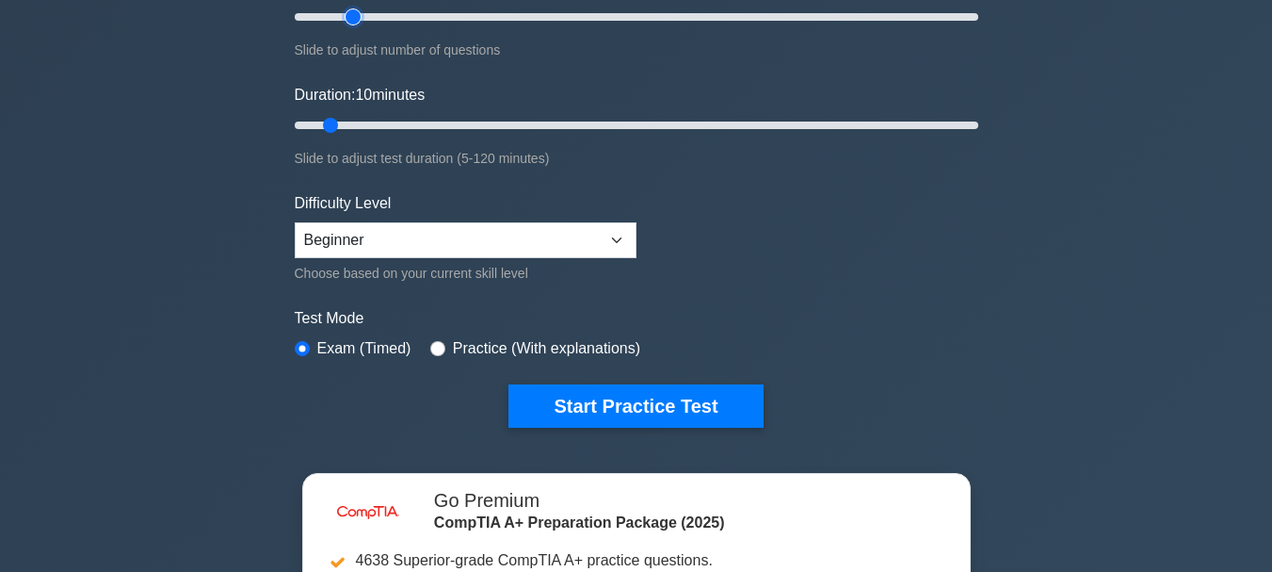
scroll to position [188, 0]
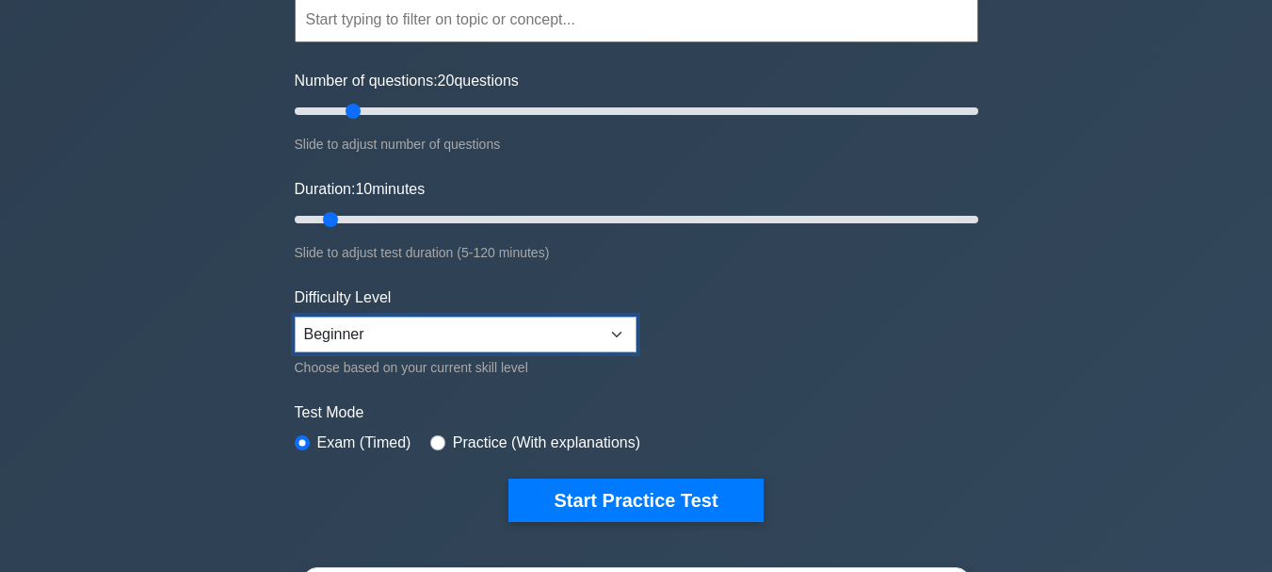
click at [380, 323] on select "Beginner Intermediate Expert" at bounding box center [466, 334] width 342 height 36
select select "expert"
click at [295, 316] on select "Beginner Intermediate Expert" at bounding box center [466, 334] width 342 height 36
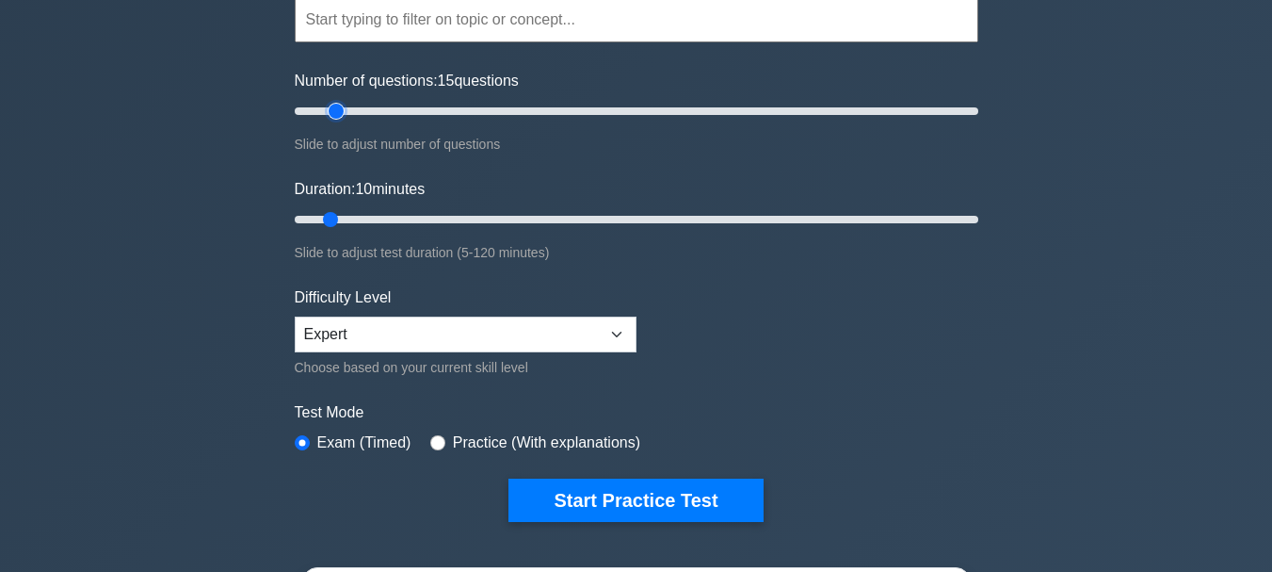
drag, startPoint x: 349, startPoint y: 107, endPoint x: 331, endPoint y: 109, distance: 18.9
type input "15"
click at [331, 109] on input "Number of questions: 15 questions" at bounding box center [637, 111] width 684 height 23
click at [337, 222] on input "Duration: 10 minutes" at bounding box center [637, 219] width 684 height 23
click at [343, 220] on input "Duration: 10 minutes" at bounding box center [637, 219] width 684 height 23
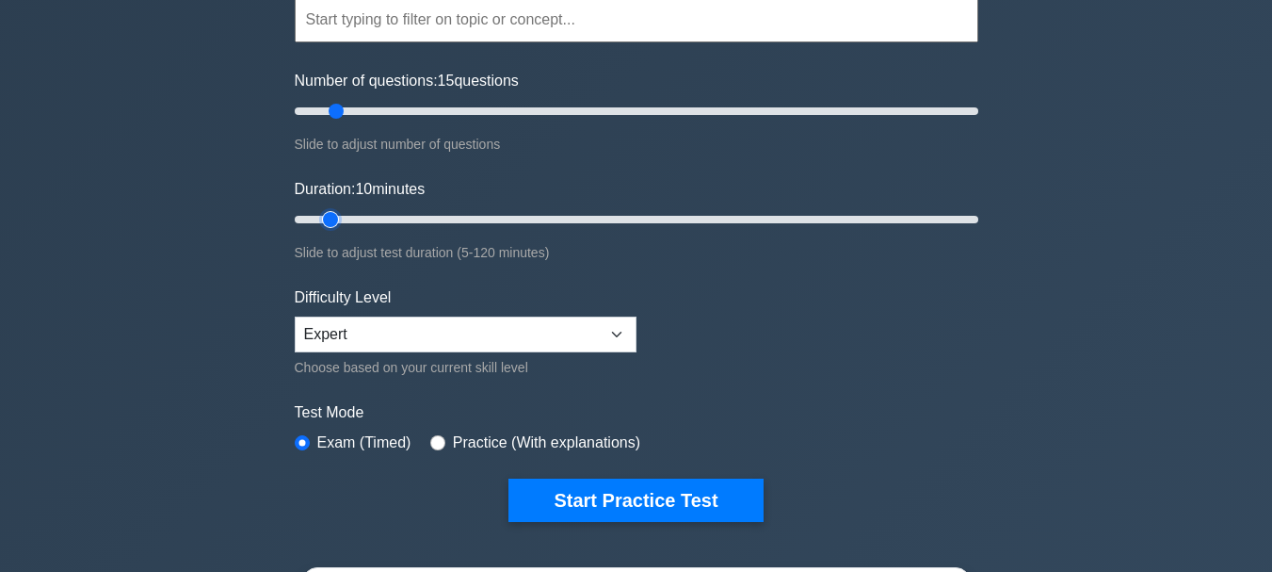
click at [344, 221] on input "Duration: 10 minutes" at bounding box center [637, 219] width 684 height 23
type input "15"
click at [351, 223] on input "Duration: 10 minutes" at bounding box center [637, 219] width 684 height 23
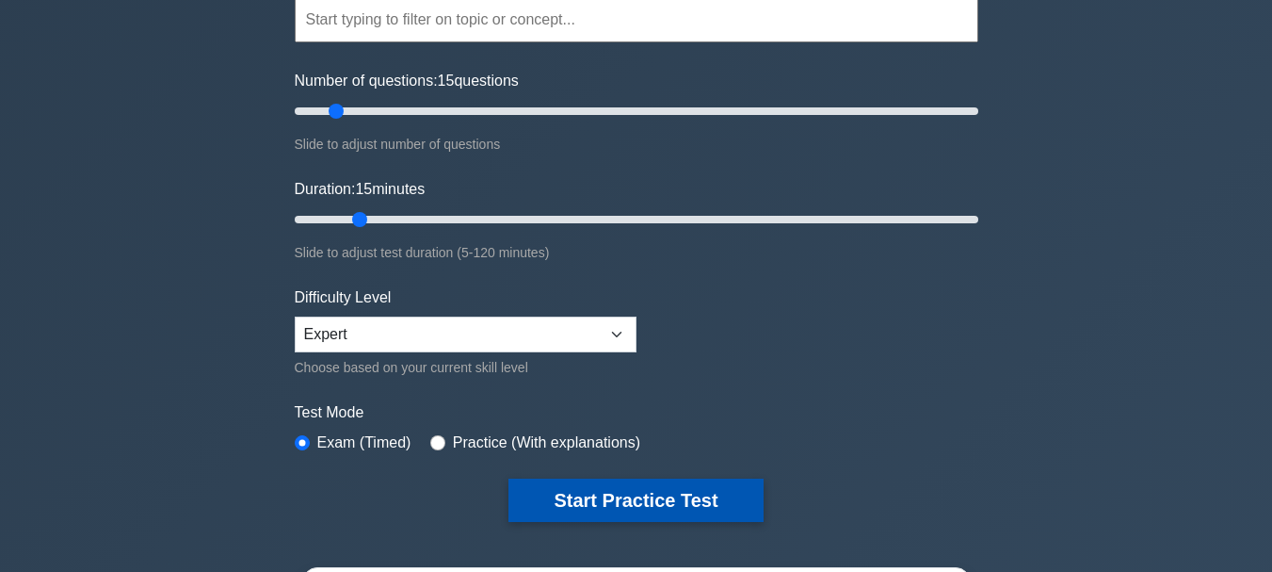
click at [598, 505] on button "Start Practice Test" at bounding box center [636, 499] width 254 height 43
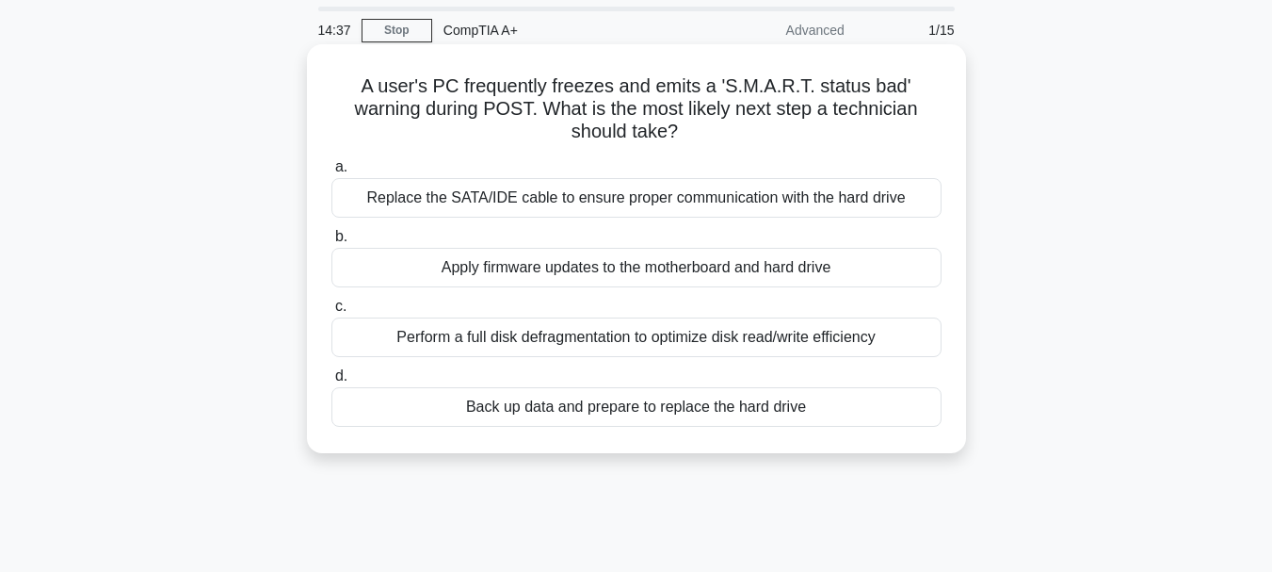
scroll to position [94, 0]
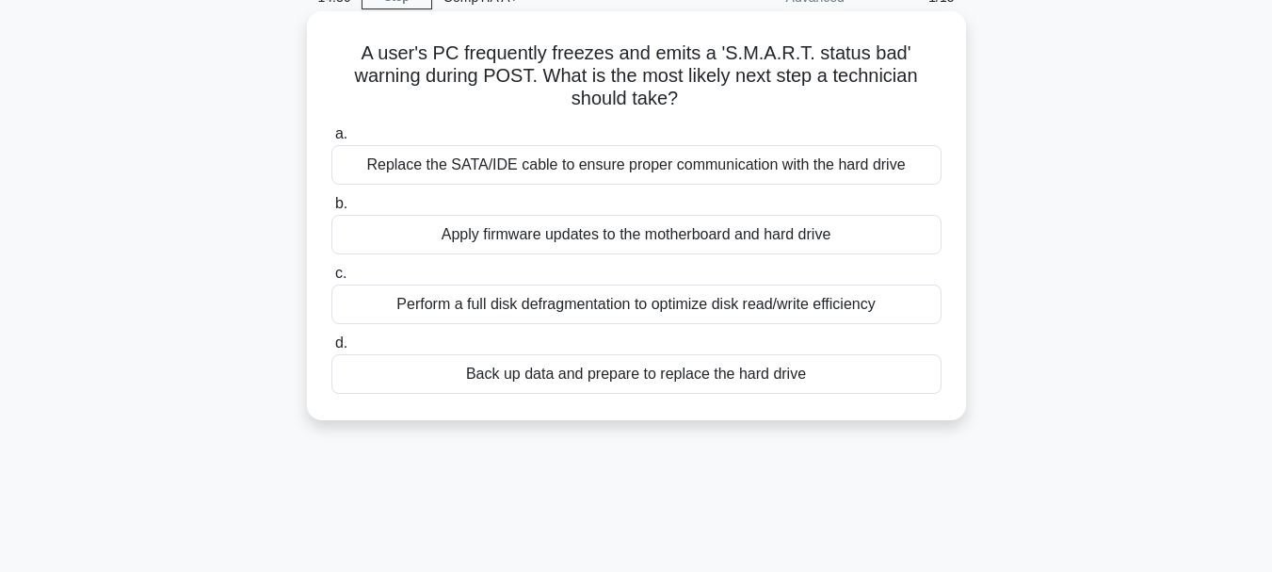
click at [529, 381] on div "Back up data and prepare to replace the hard drive" at bounding box center [637, 374] width 610 height 40
click at [332, 349] on input "d. Back up data and prepare to replace the hard drive" at bounding box center [332, 343] width 0 height 12
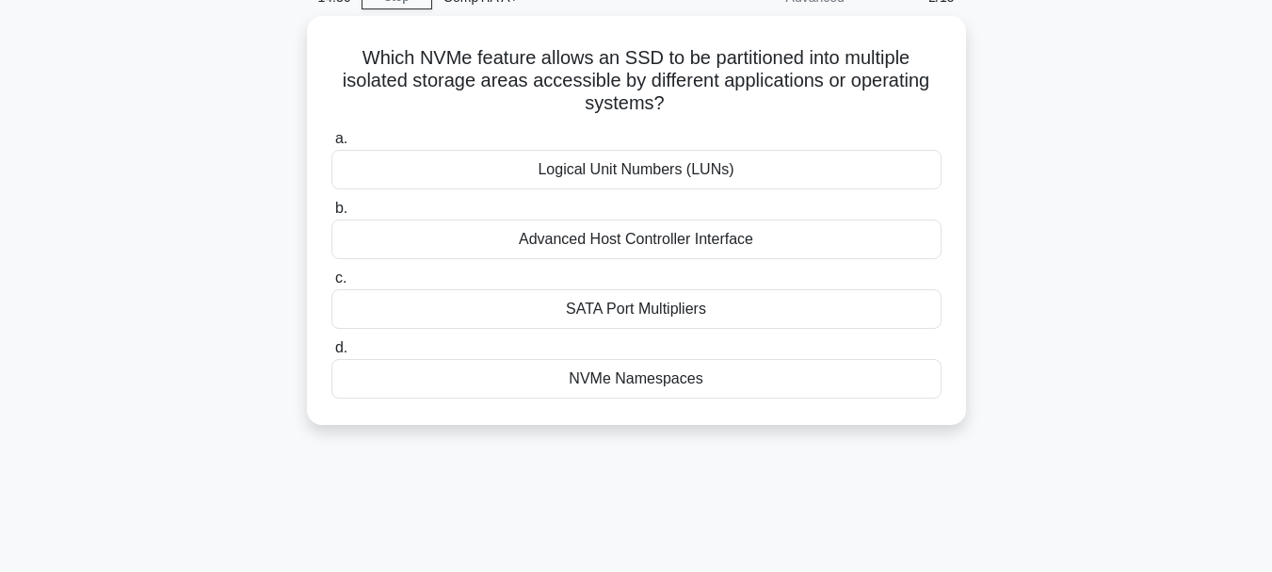
scroll to position [0, 0]
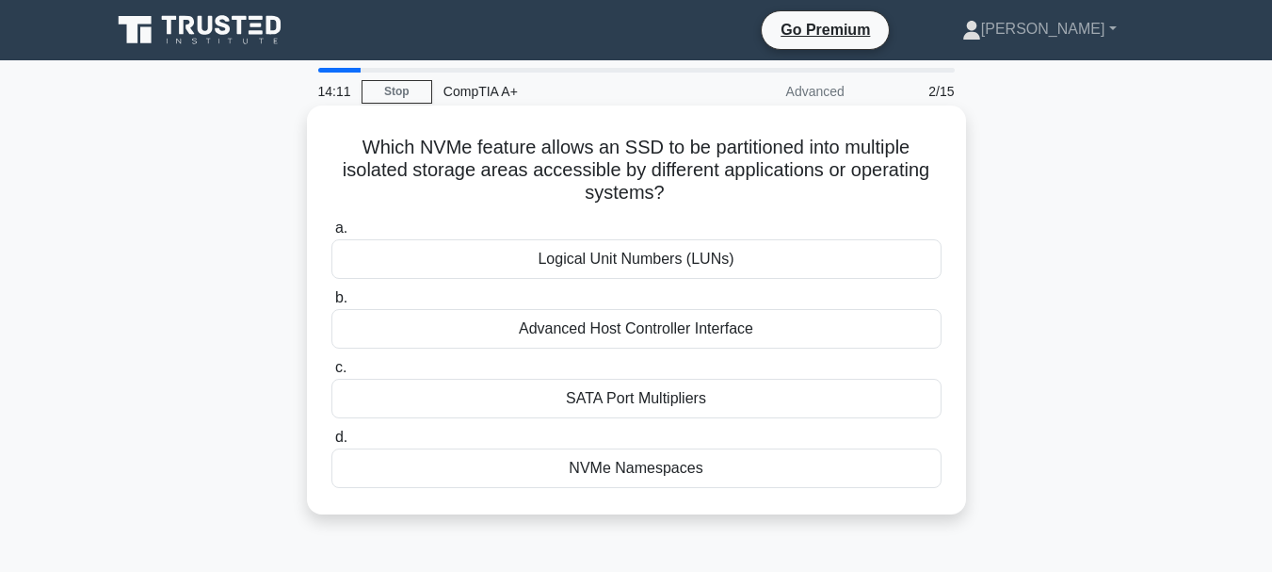
click at [579, 484] on div "NVMe Namespaces" at bounding box center [637, 468] width 610 height 40
click at [332, 444] on input "d. NVMe Namespaces" at bounding box center [332, 437] width 0 height 12
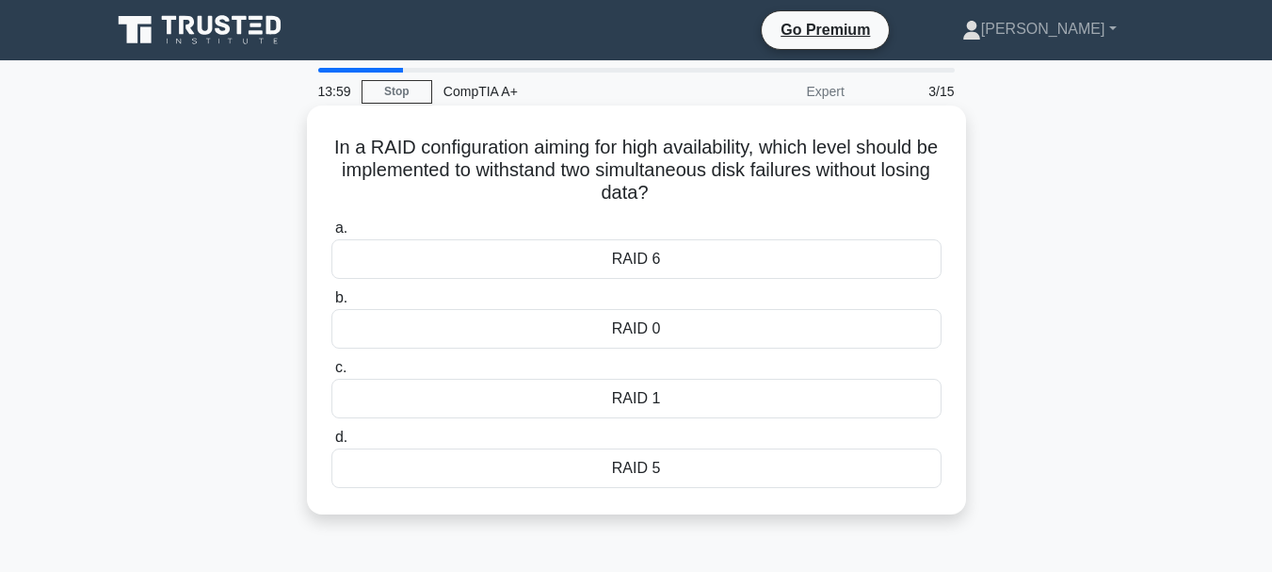
scroll to position [94, 0]
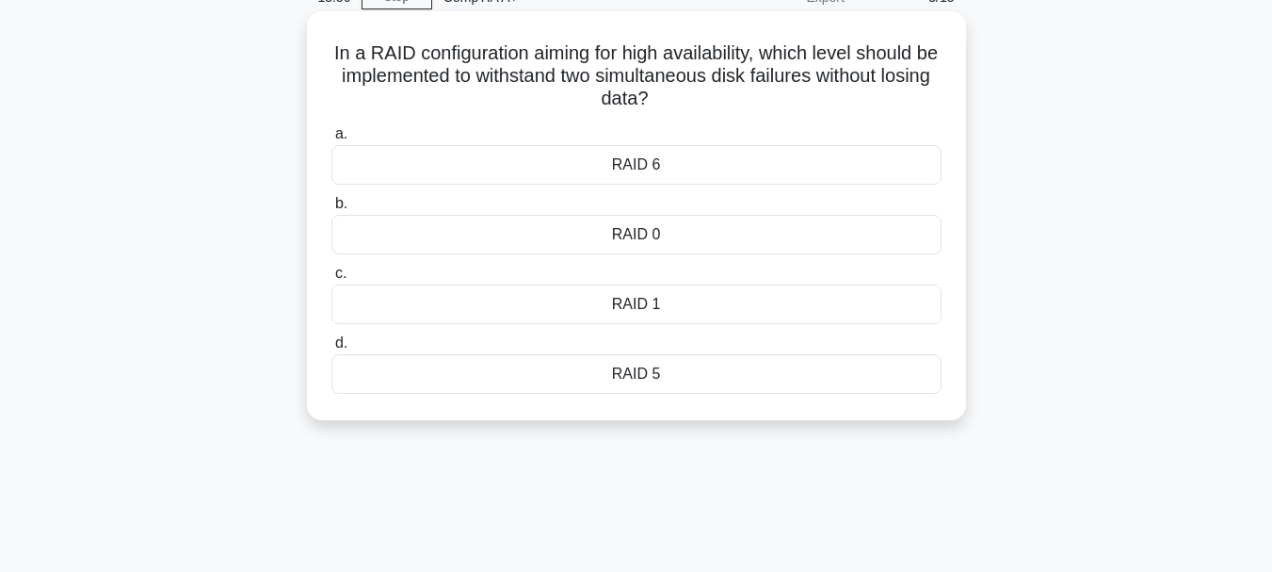
click at [654, 294] on div "RAID 1" at bounding box center [637, 304] width 610 height 40
click at [332, 280] on input "c. RAID 1" at bounding box center [332, 273] width 0 height 12
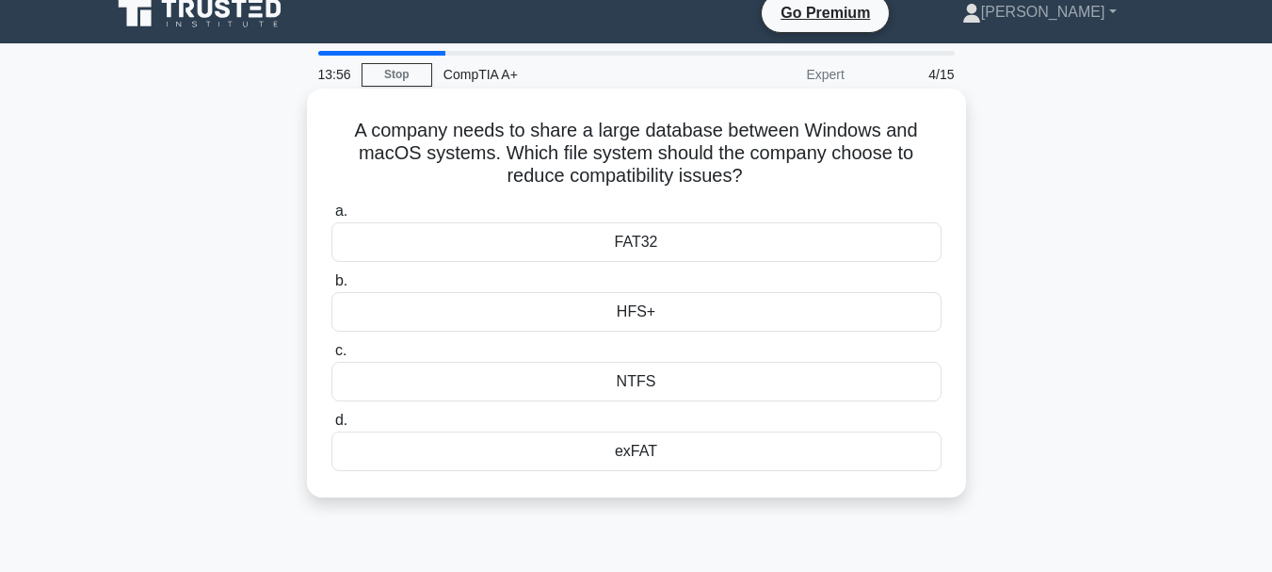
scroll to position [0, 0]
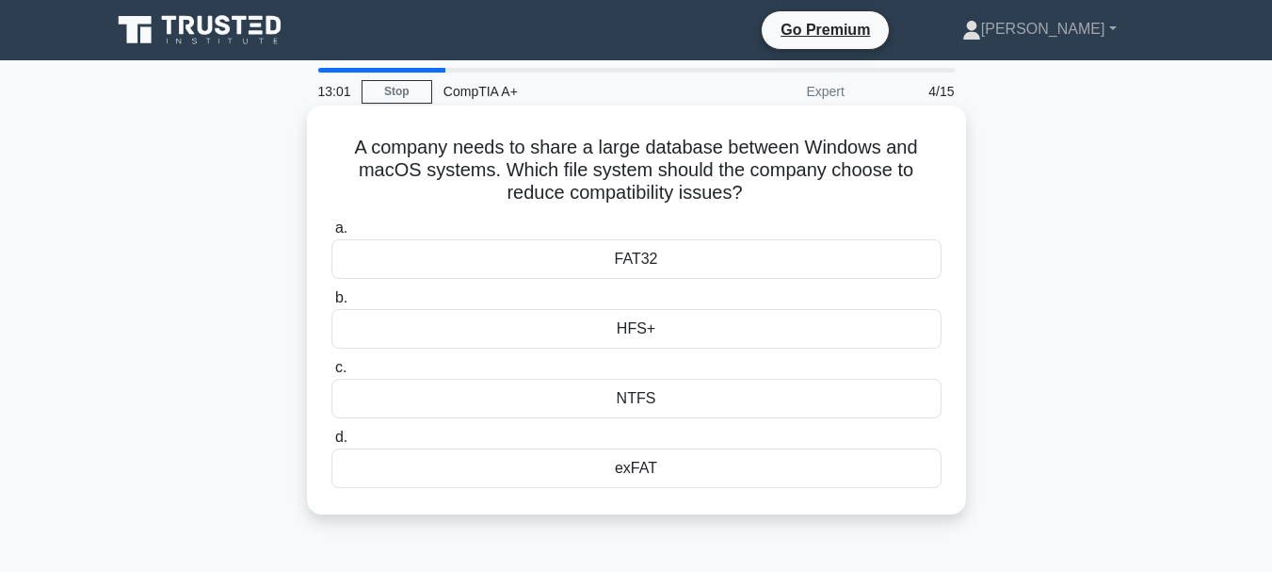
click at [562, 401] on div "NTFS" at bounding box center [637, 399] width 610 height 40
click at [332, 374] on input "c. NTFS" at bounding box center [332, 368] width 0 height 12
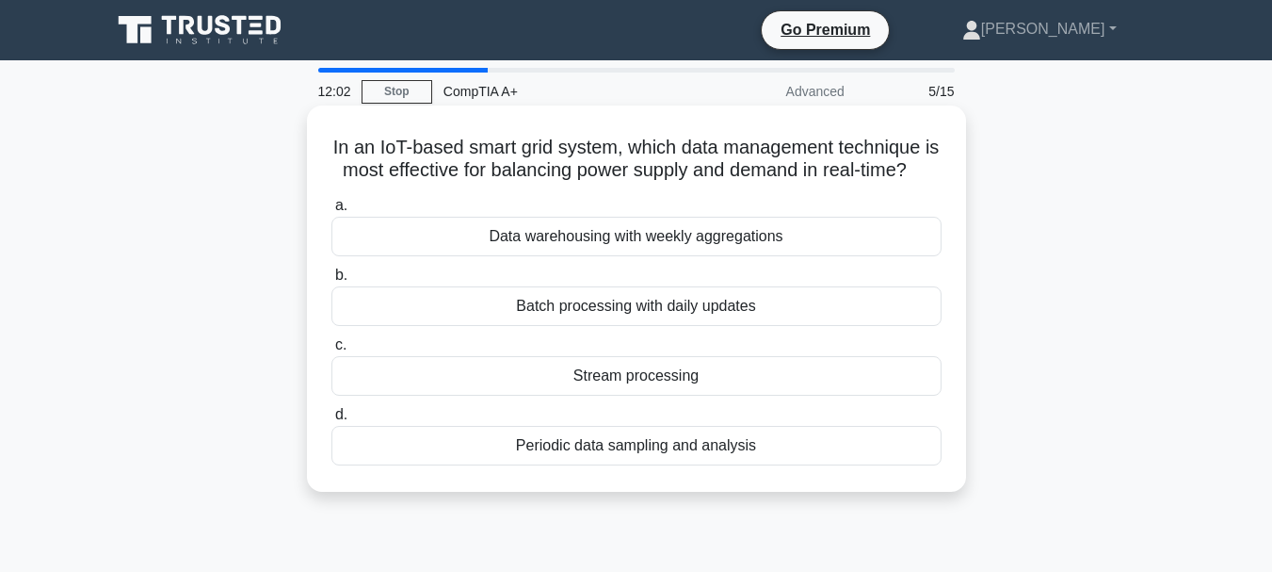
click at [577, 256] on div "Data warehousing with weekly aggregations" at bounding box center [637, 237] width 610 height 40
click at [332, 212] on input "a. Data warehousing with weekly aggregations" at bounding box center [332, 206] width 0 height 12
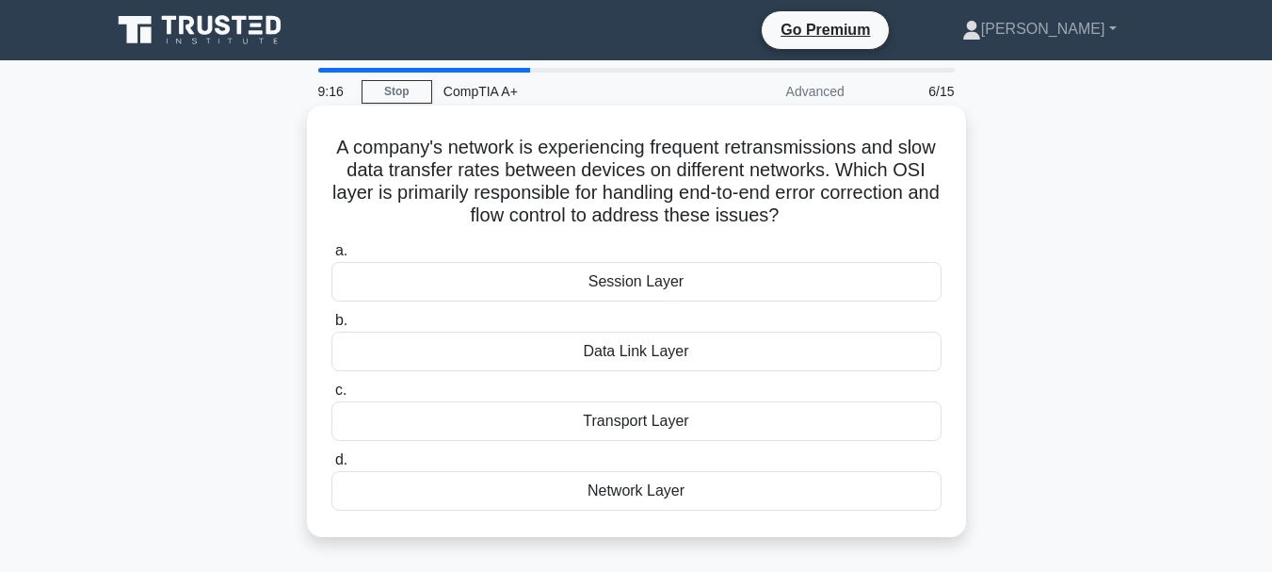
click at [628, 428] on div "Transport Layer" at bounding box center [637, 421] width 610 height 40
click at [332, 396] on input "c. Transport Layer" at bounding box center [332, 390] width 0 height 12
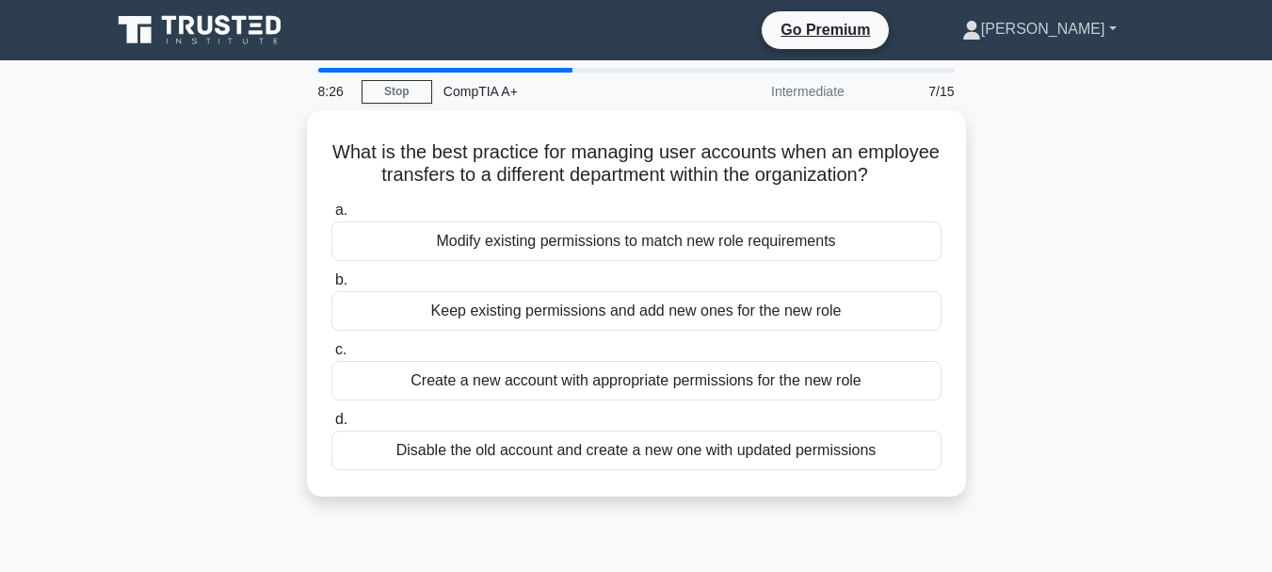
click at [1108, 37] on link "[PERSON_NAME]" at bounding box center [1039, 29] width 245 height 38
click at [1107, 36] on link "[PERSON_NAME]" at bounding box center [1039, 29] width 245 height 38
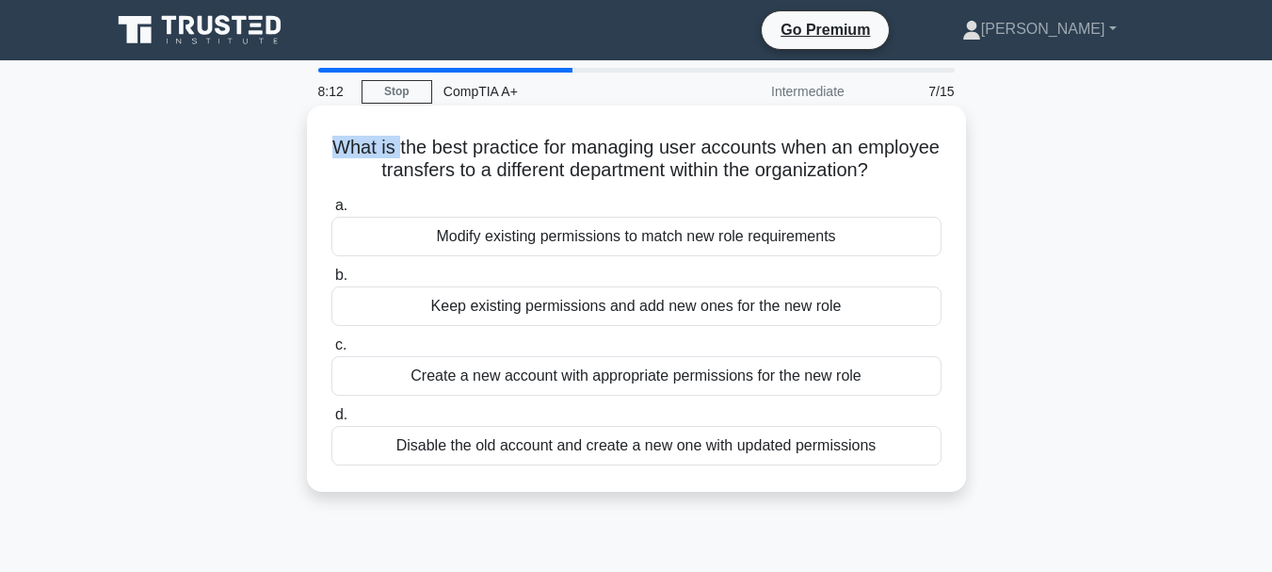
drag, startPoint x: 366, startPoint y: 150, endPoint x: 516, endPoint y: 174, distance: 151.7
click at [444, 148] on h5 "What is the best practice for managing user accounts when an employee transfers…" at bounding box center [637, 159] width 614 height 47
click at [516, 174] on h5 "What is the best practice for managing user accounts when an employee transfers…" at bounding box center [637, 159] width 614 height 47
drag, startPoint x: 379, startPoint y: 144, endPoint x: 747, endPoint y: 145, distance: 368.2
click at [747, 145] on h5 "What is the best practice for managing user accounts when an employee transfers…" at bounding box center [637, 159] width 614 height 47
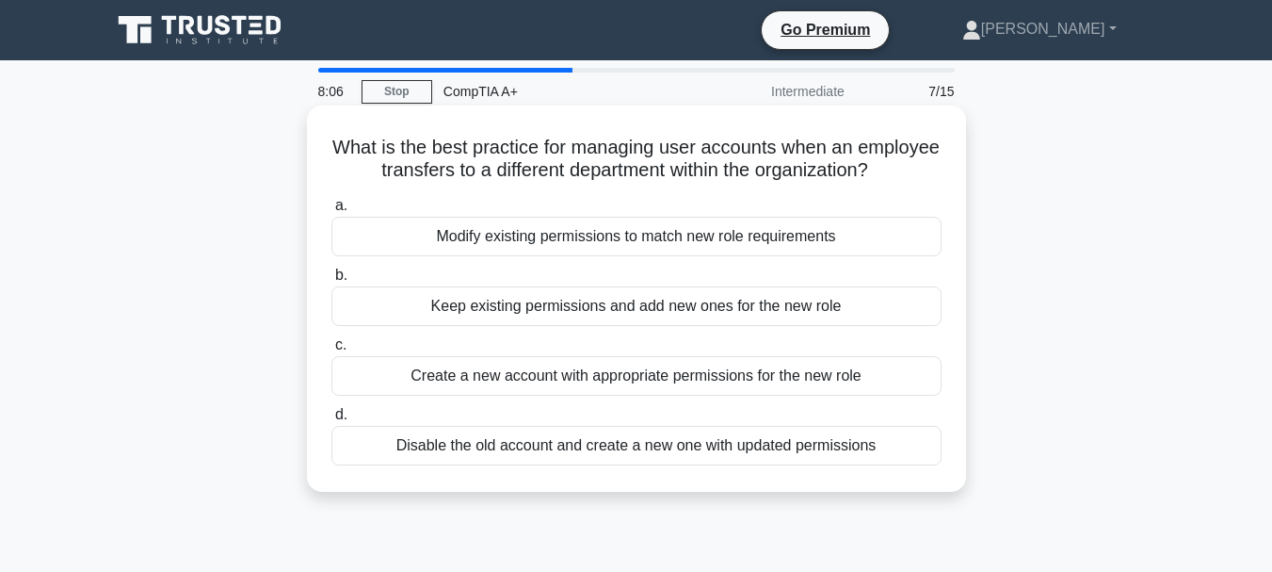
click at [604, 182] on h5 "What is the best practice for managing user accounts when an employee transfers…" at bounding box center [637, 159] width 614 height 47
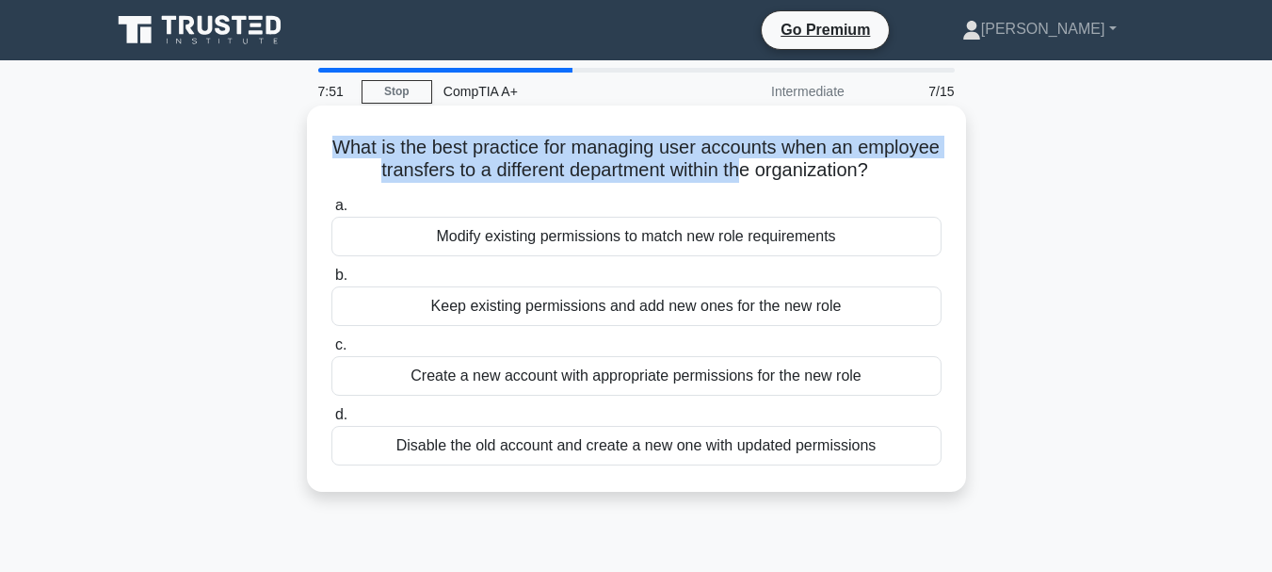
drag, startPoint x: 364, startPoint y: 144, endPoint x: 809, endPoint y: 176, distance: 445.7
click at [809, 176] on h5 "What is the best practice for managing user accounts when an employee transfers…" at bounding box center [637, 159] width 614 height 47
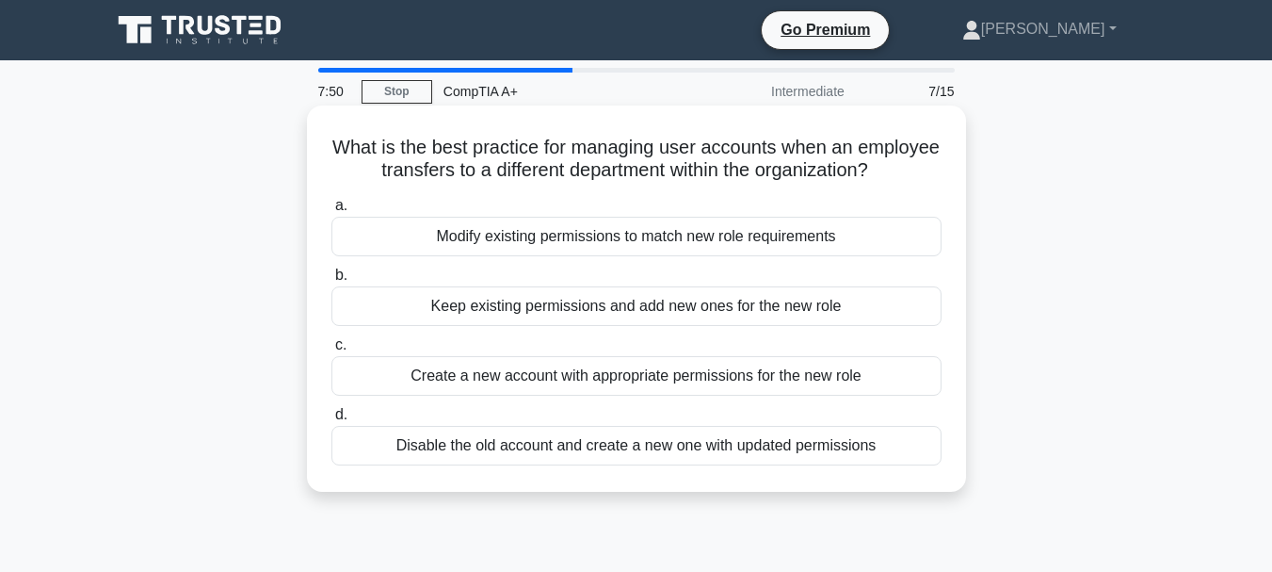
click at [752, 183] on h5 "What is the best practice for managing user accounts when an employee transfers…" at bounding box center [637, 159] width 614 height 47
click at [543, 396] on div "Create a new account with appropriate permissions for the new role" at bounding box center [637, 376] width 610 height 40
click at [332, 351] on input "c. Create a new account with appropriate permissions for the new role" at bounding box center [332, 345] width 0 height 12
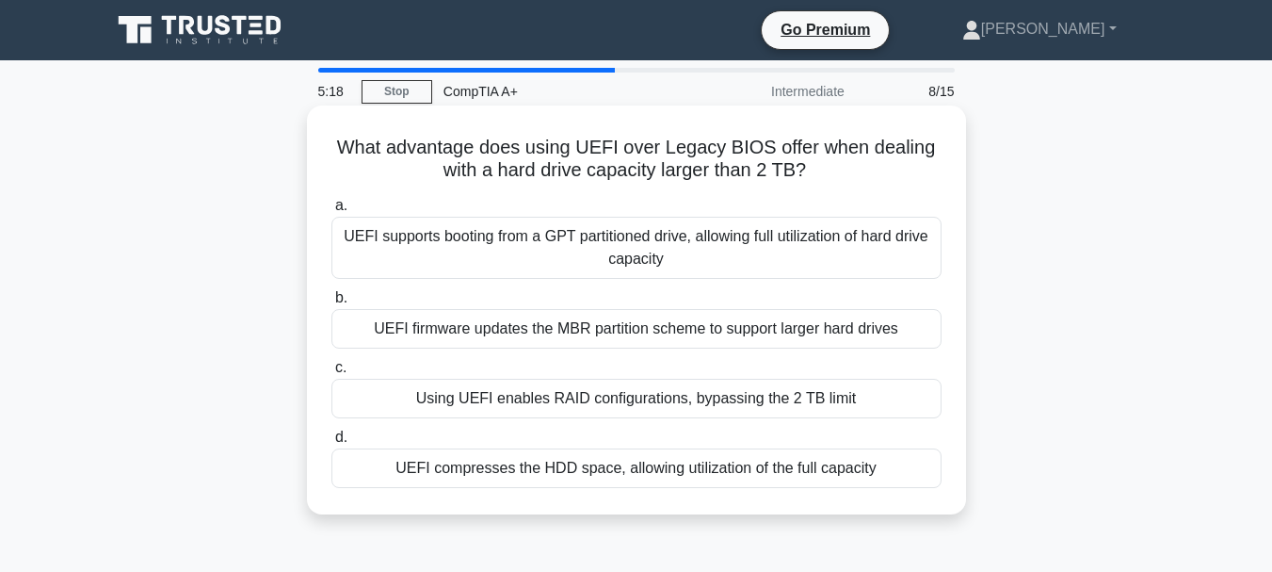
click at [575, 251] on div "UEFI supports booting from a GPT partitioned drive, allowing full utilization o…" at bounding box center [637, 248] width 610 height 62
click at [332, 212] on input "a. UEFI supports booting from a GPT partitioned drive, allowing full utilizatio…" at bounding box center [332, 206] width 0 height 12
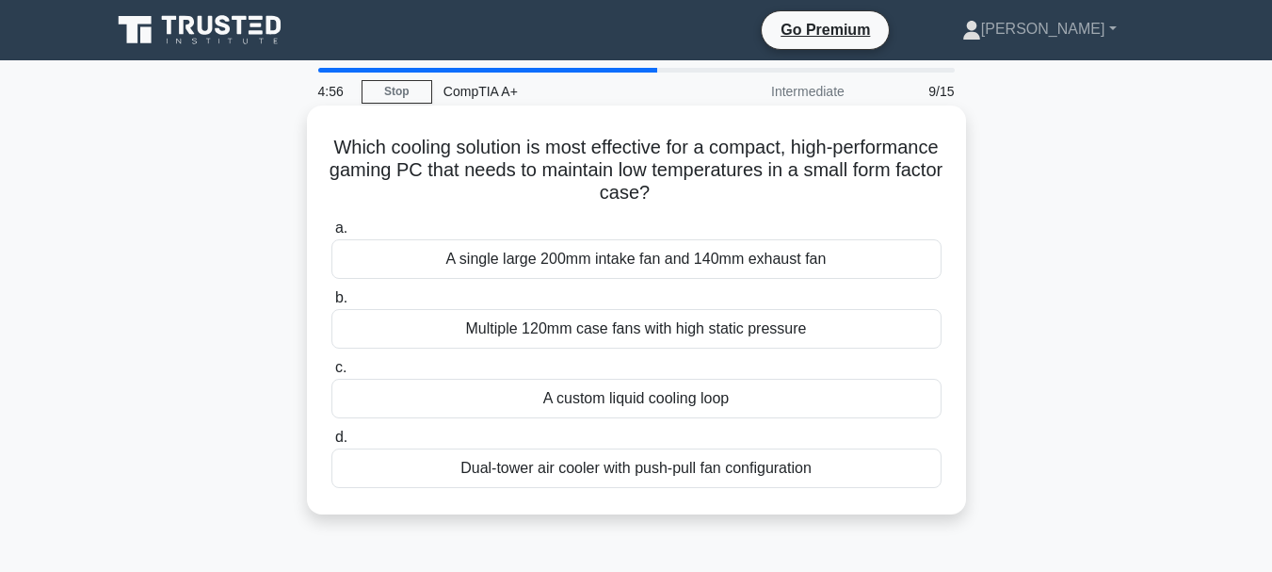
click at [489, 473] on div "Dual-tower air cooler with push-pull fan configuration" at bounding box center [637, 468] width 610 height 40
click at [332, 444] on input "d. Dual-tower air cooler with push-pull fan configuration" at bounding box center [332, 437] width 0 height 12
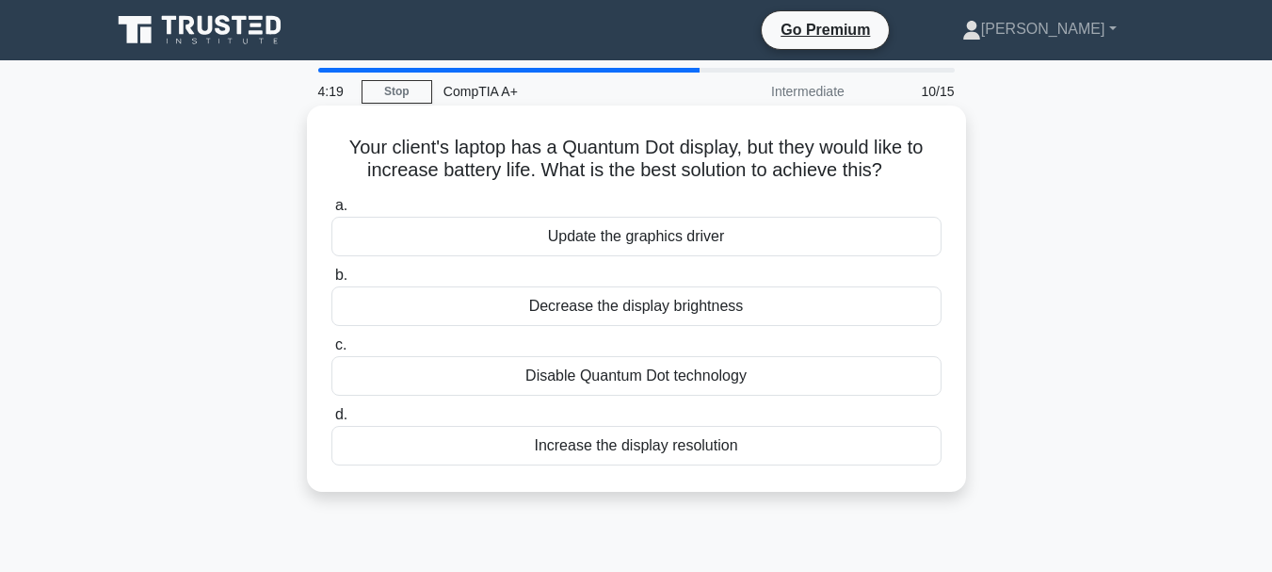
click at [396, 306] on div "Decrease the display brightness" at bounding box center [637, 306] width 610 height 40
click at [332, 282] on input "b. Decrease the display brightness" at bounding box center [332, 275] width 0 height 12
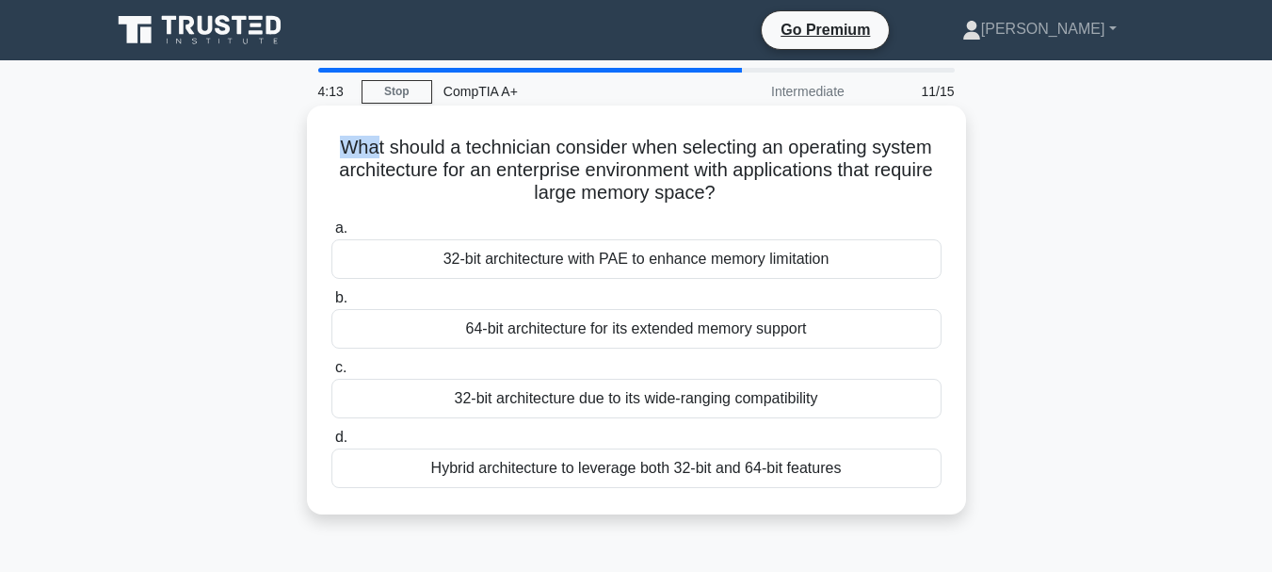
drag, startPoint x: 332, startPoint y: 145, endPoint x: 374, endPoint y: 145, distance: 42.4
click at [374, 145] on h5 "What should a technician consider when selecting an operating system architectu…" at bounding box center [637, 171] width 614 height 70
click at [380, 167] on h5 "What should a technician consider when selecting an operating system architectu…" at bounding box center [637, 171] width 614 height 70
drag, startPoint x: 471, startPoint y: 339, endPoint x: 916, endPoint y: 451, distance: 459.3
click at [911, 455] on div "a. 32-bit architecture with PAE to enhance memory limitation b. 64-bit architec…" at bounding box center [636, 352] width 633 height 279
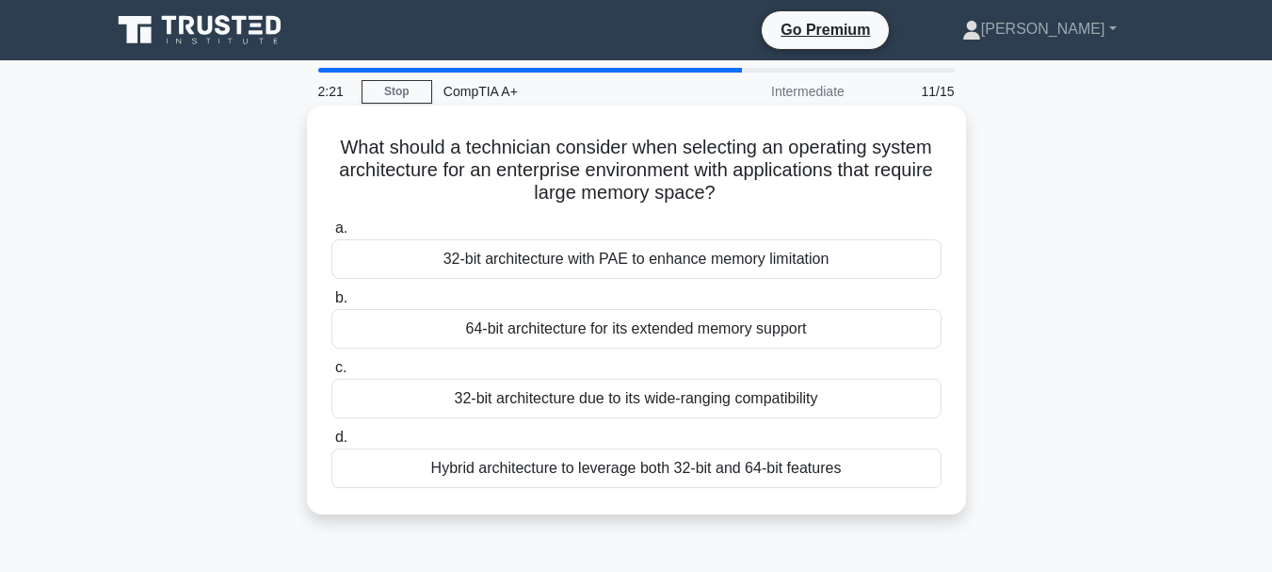
click at [931, 187] on h5 "What should a technician consider when selecting an operating system architectu…" at bounding box center [637, 171] width 614 height 70
click at [639, 465] on div "Hybrid architecture to leverage both 32-bit and 64-bit features" at bounding box center [637, 468] width 610 height 40
click at [332, 444] on input "d. Hybrid architecture to leverage both 32-bit and 64-bit features" at bounding box center [332, 437] width 0 height 12
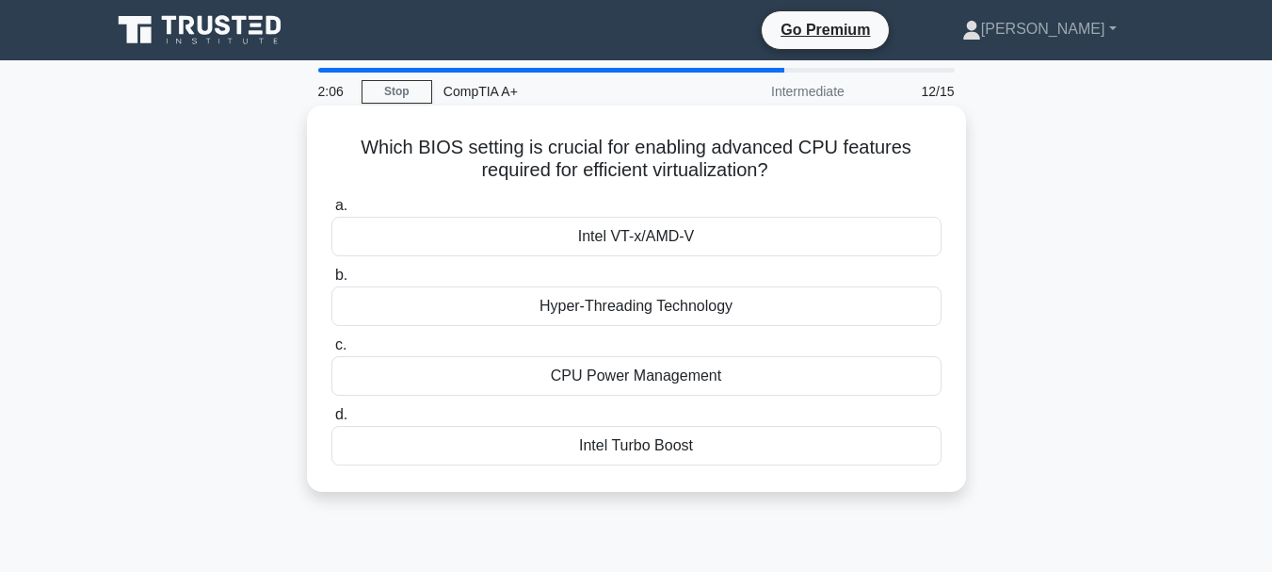
click at [501, 315] on div "Hyper-Threading Technology" at bounding box center [637, 306] width 610 height 40
click at [332, 282] on input "b. Hyper-Threading Technology" at bounding box center [332, 275] width 0 height 12
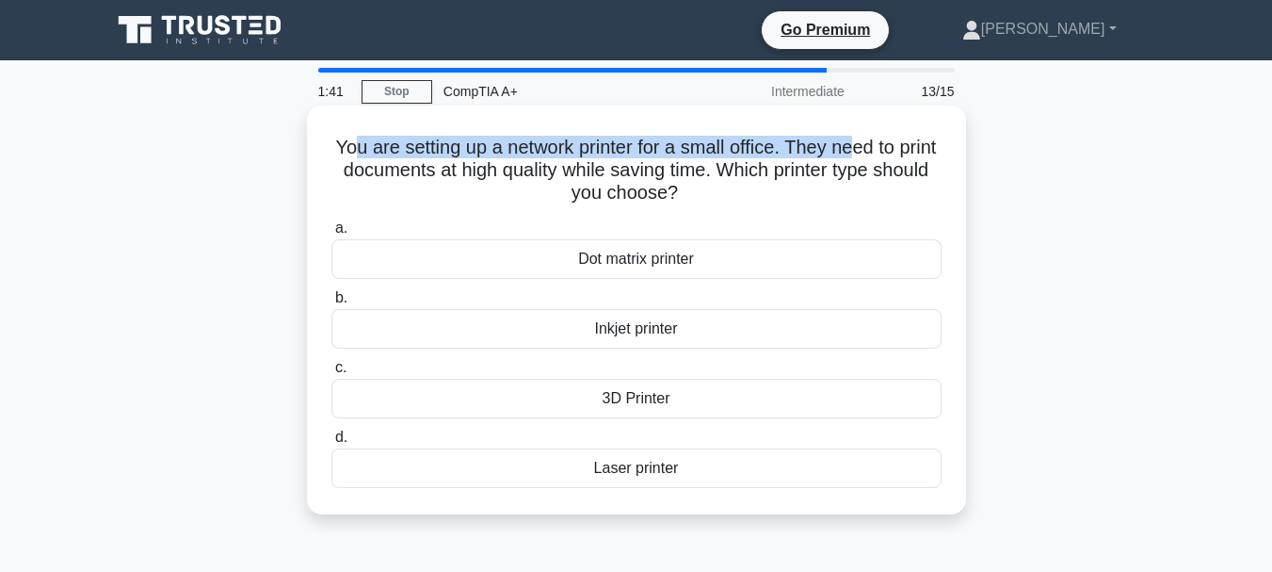
drag, startPoint x: 366, startPoint y: 145, endPoint x: 878, endPoint y: 145, distance: 511.4
click at [878, 145] on h5 "You are setting up a network printer for a small office. They need to print doc…" at bounding box center [637, 171] width 614 height 70
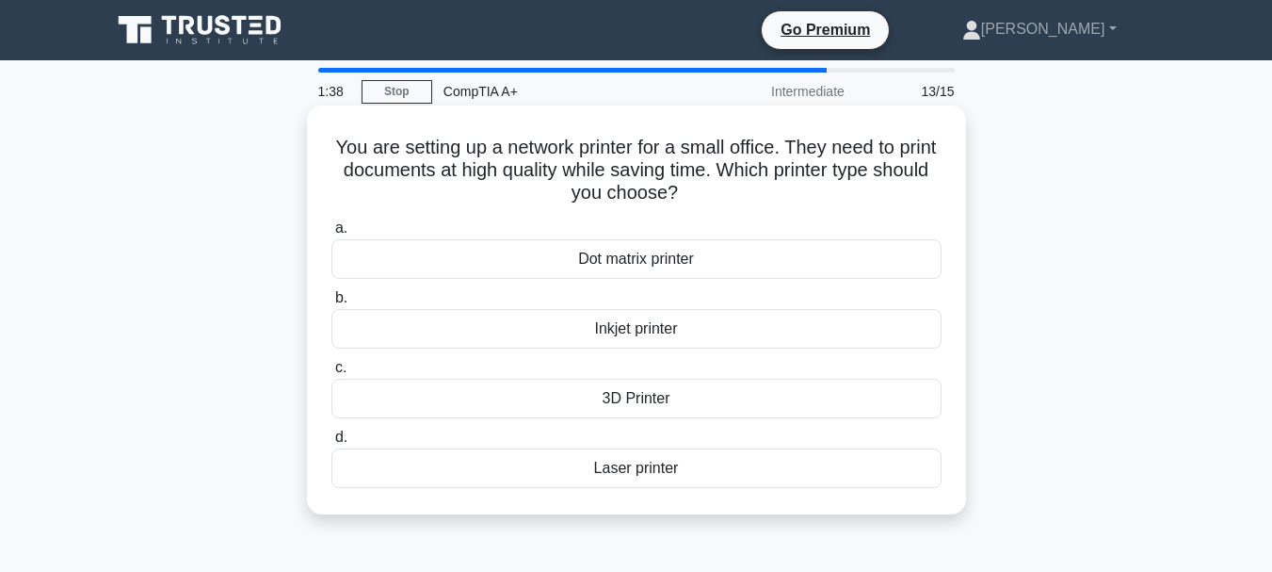
click at [669, 181] on h5 "You are setting up a network printer for a small office. They need to print doc…" at bounding box center [637, 171] width 614 height 70
click at [543, 474] on div "Laser printer" at bounding box center [637, 468] width 610 height 40
click at [332, 444] on input "d. Laser printer" at bounding box center [332, 437] width 0 height 12
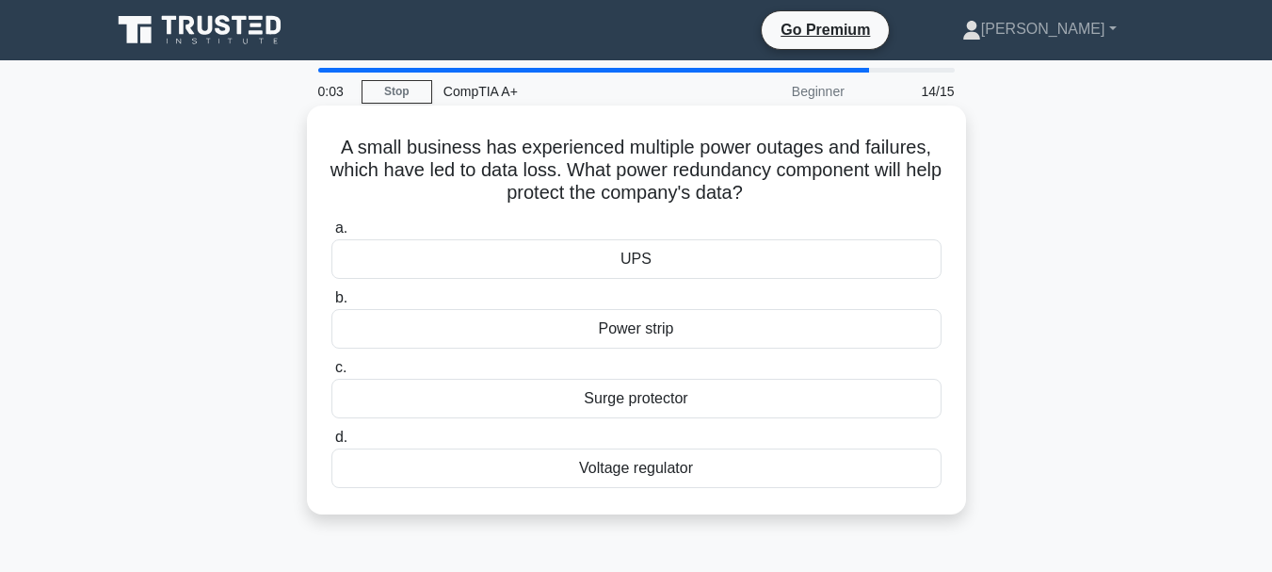
click at [568, 408] on div "Surge protector" at bounding box center [637, 399] width 610 height 40
click at [332, 374] on input "c. Surge protector" at bounding box center [332, 368] width 0 height 12
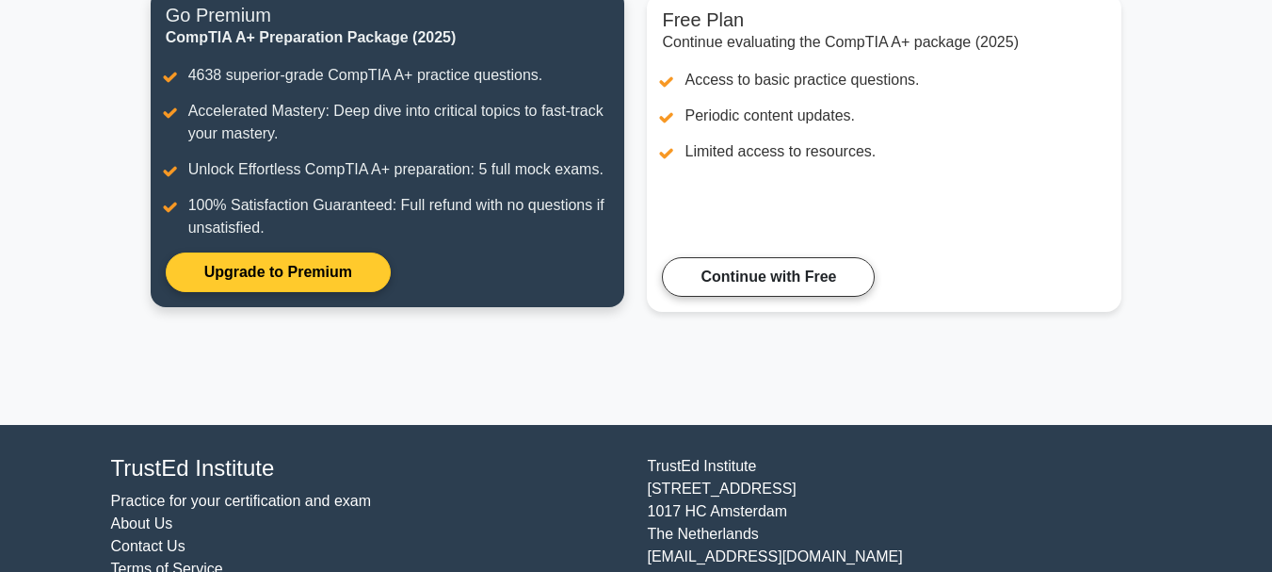
scroll to position [232, 0]
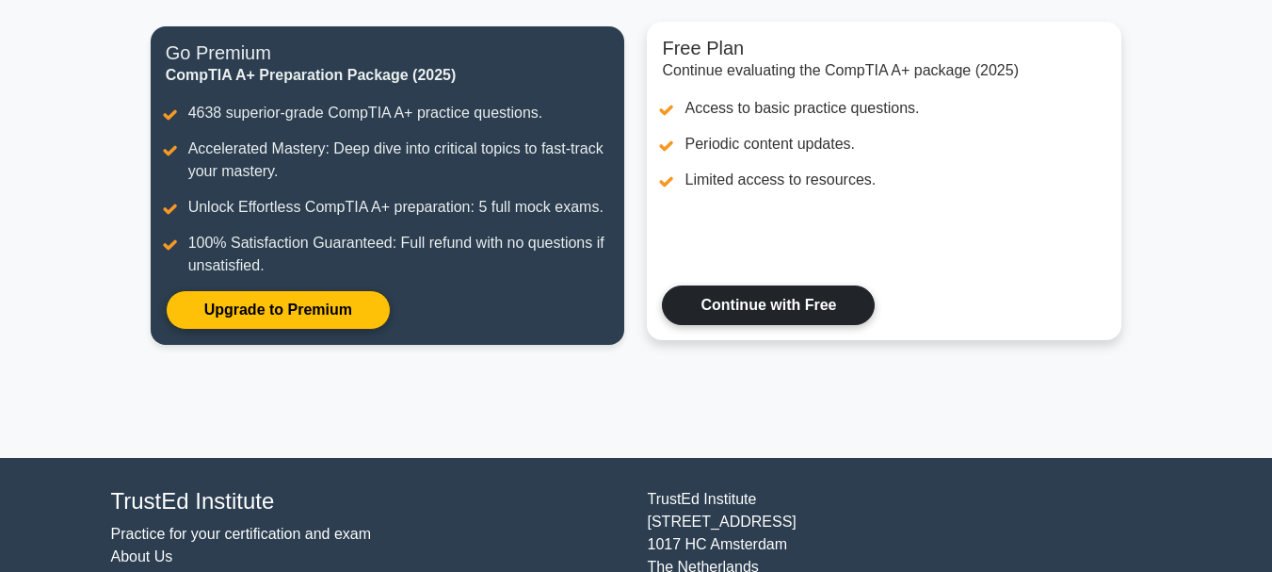
click at [751, 320] on link "Continue with Free" at bounding box center [768, 305] width 213 height 40
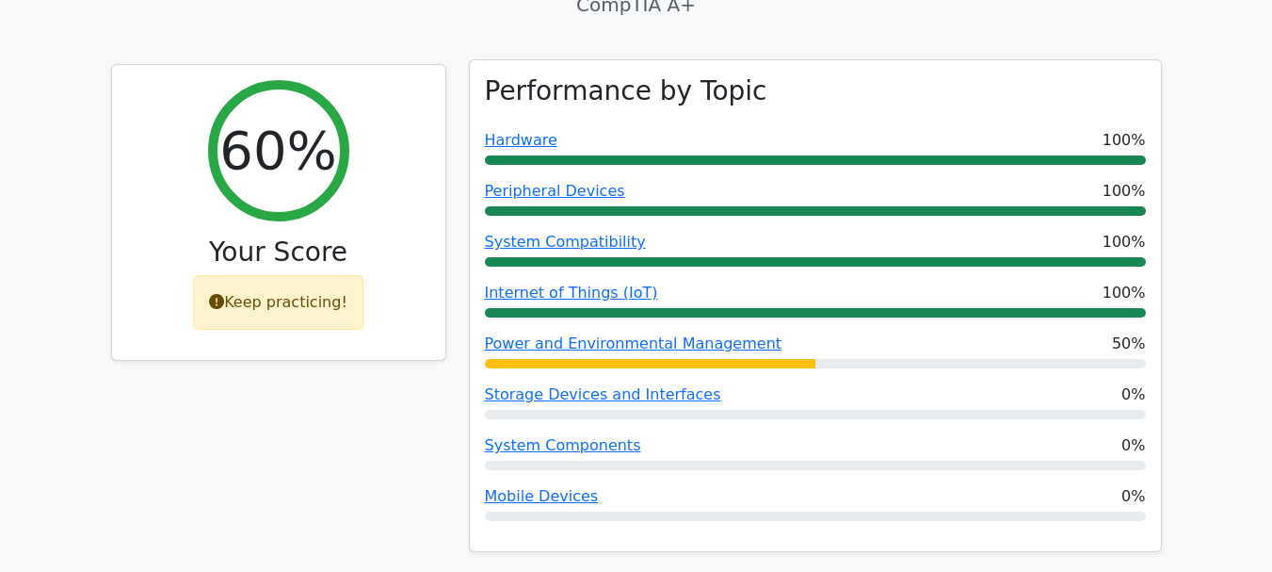
scroll to position [659, 0]
